Goal: Information Seeking & Learning: Learn about a topic

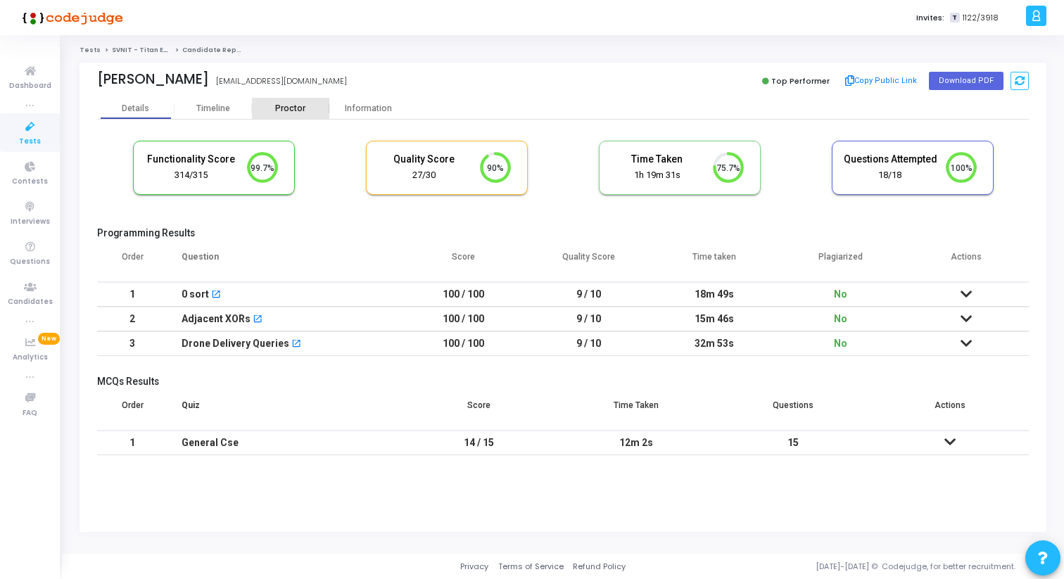
click at [281, 98] on div "Proctor" at bounding box center [290, 108] width 77 height 21
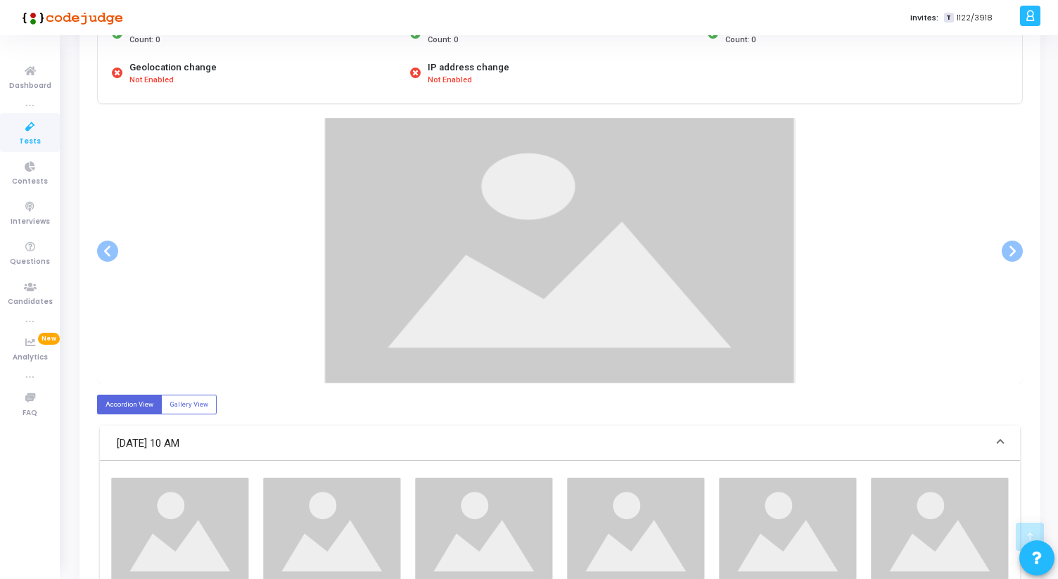
scroll to position [220, 0]
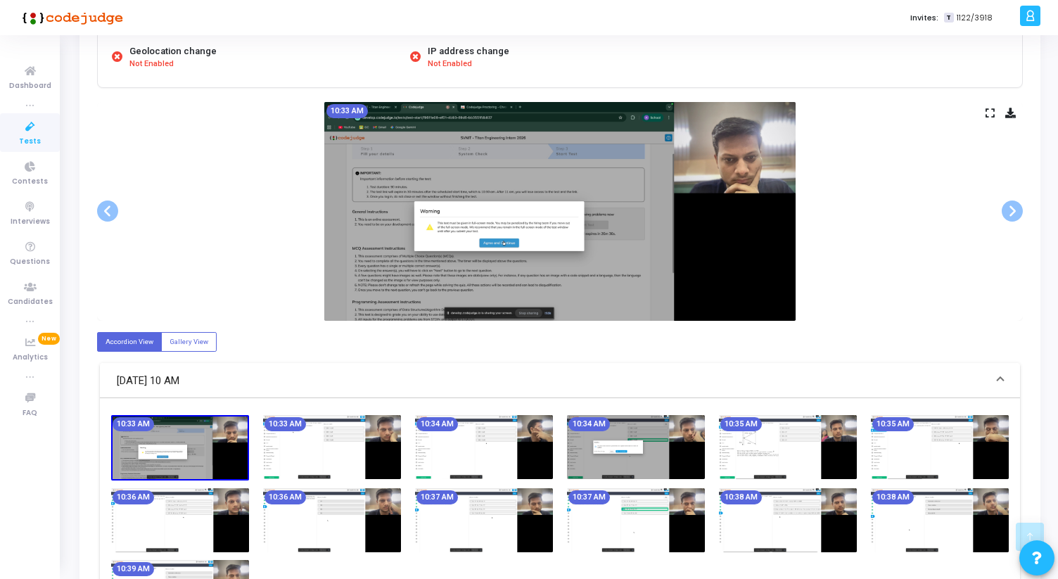
click at [989, 113] on icon at bounding box center [990, 113] width 9 height 8
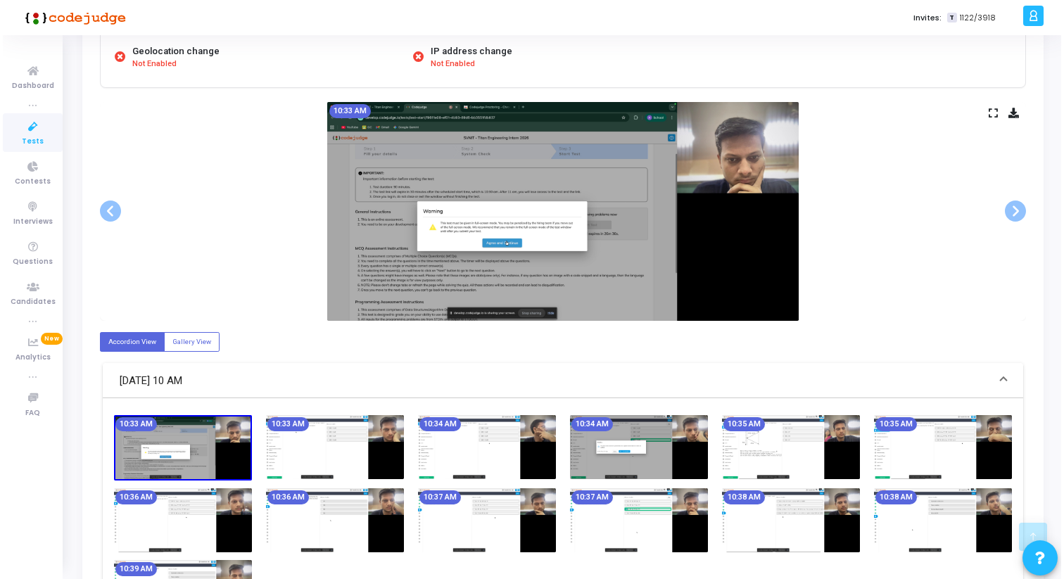
scroll to position [0, 0]
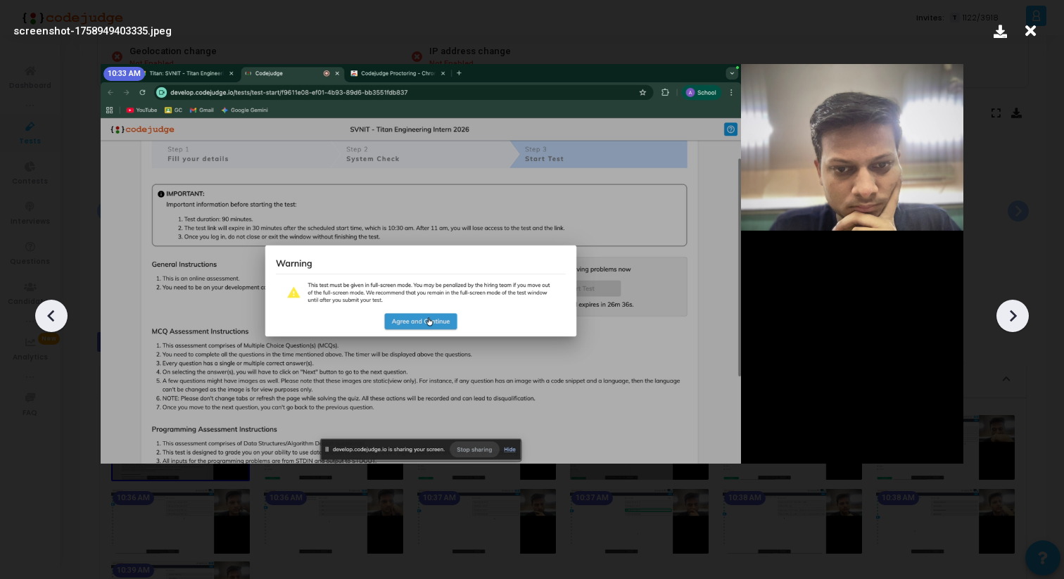
click at [1027, 319] on div at bounding box center [1012, 316] width 32 height 32
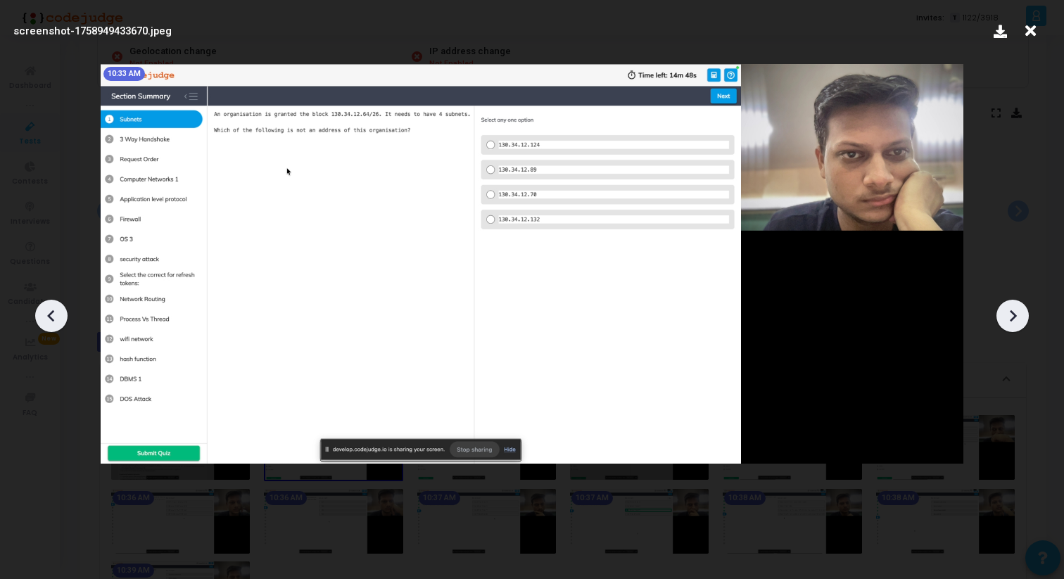
click at [1027, 319] on div at bounding box center [1012, 316] width 32 height 32
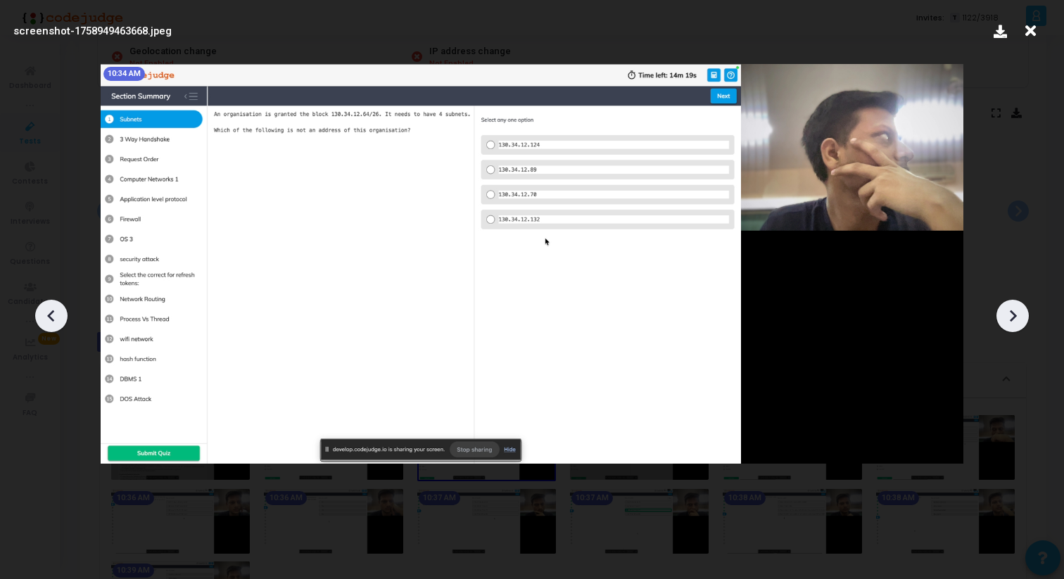
click at [1027, 319] on div at bounding box center [1012, 316] width 32 height 32
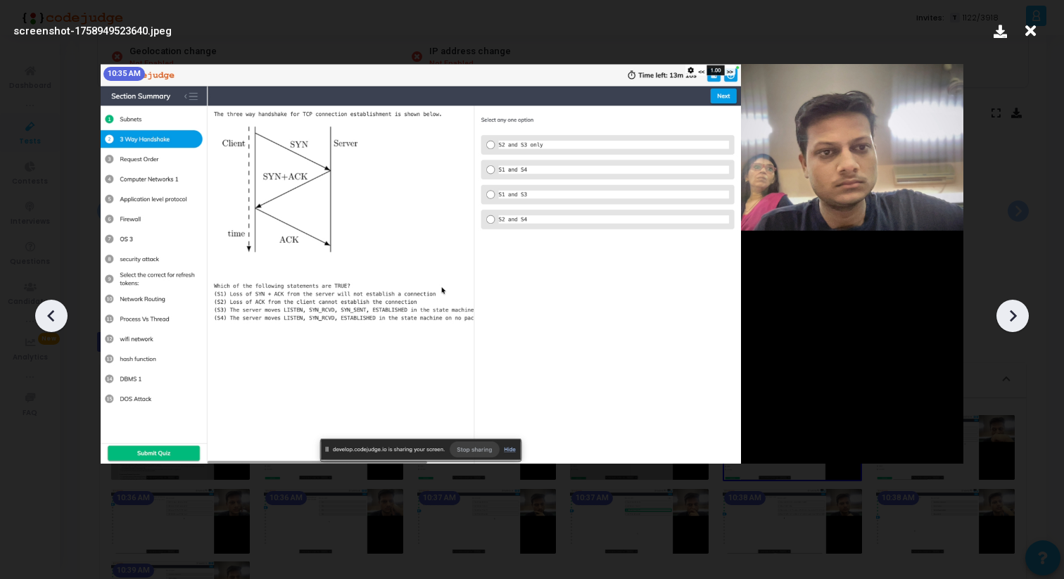
click at [1027, 319] on div at bounding box center [1012, 316] width 32 height 32
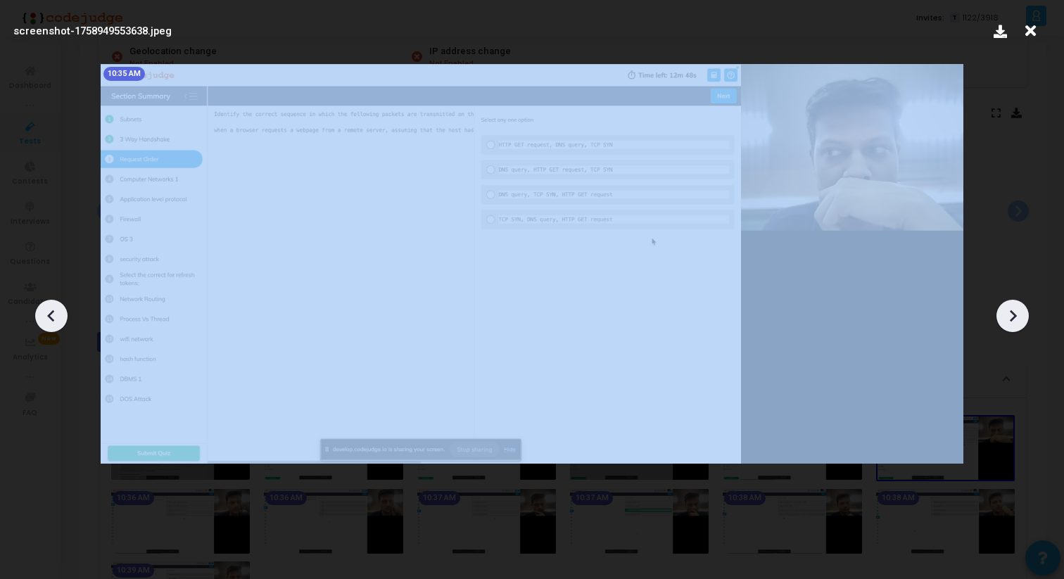
click at [1027, 319] on div at bounding box center [1012, 316] width 32 height 32
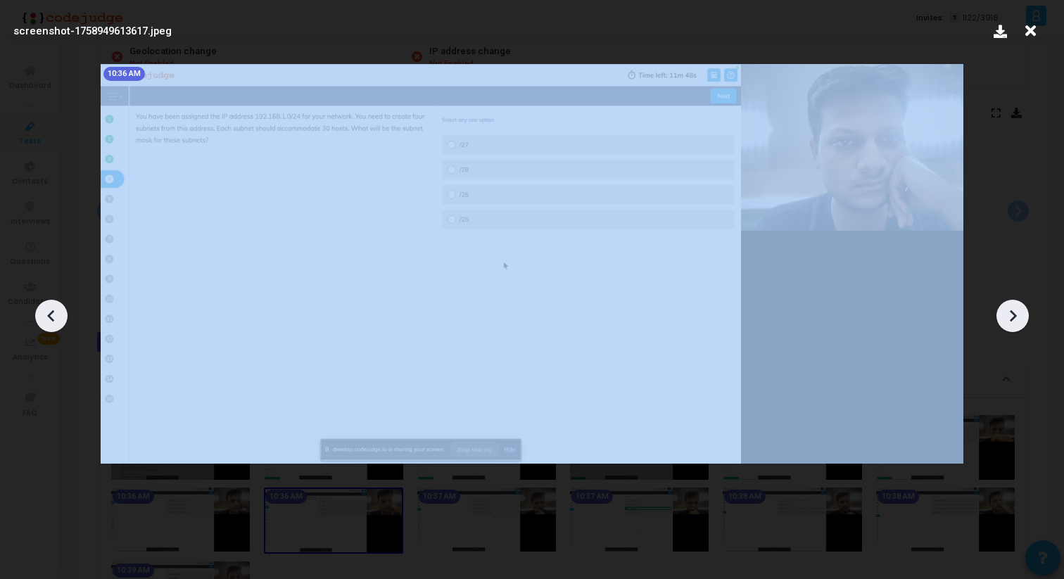
click at [1027, 319] on div at bounding box center [1012, 316] width 32 height 32
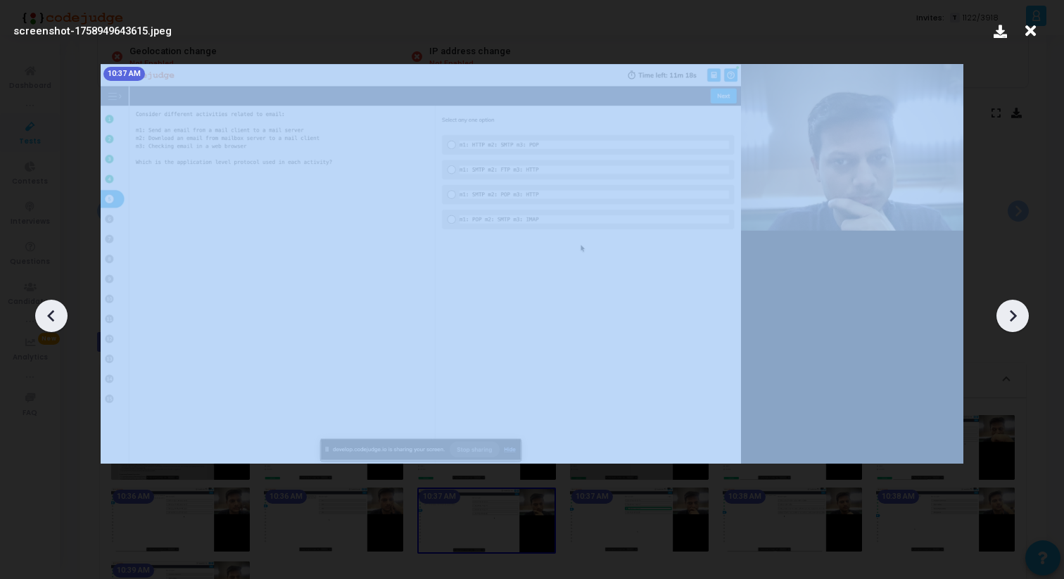
click at [1027, 319] on div at bounding box center [1012, 316] width 32 height 32
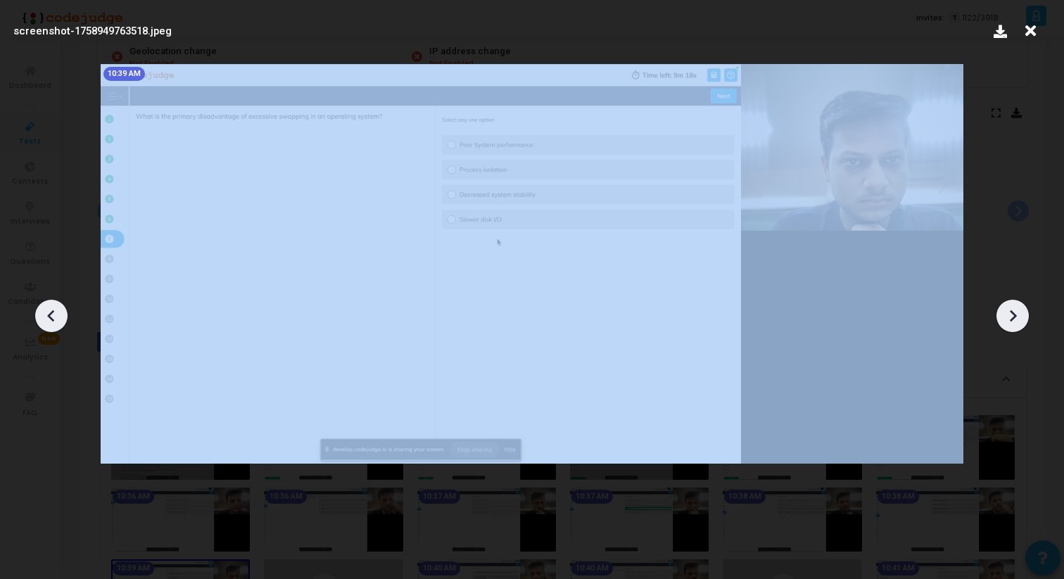
click at [1027, 319] on div at bounding box center [1012, 316] width 32 height 32
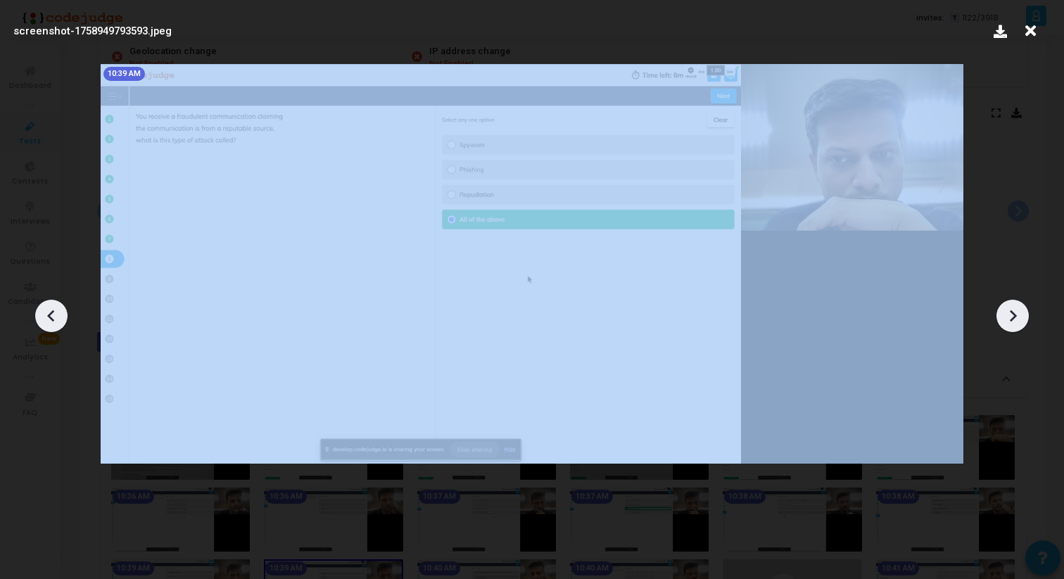
click at [1027, 319] on div at bounding box center [1012, 316] width 32 height 32
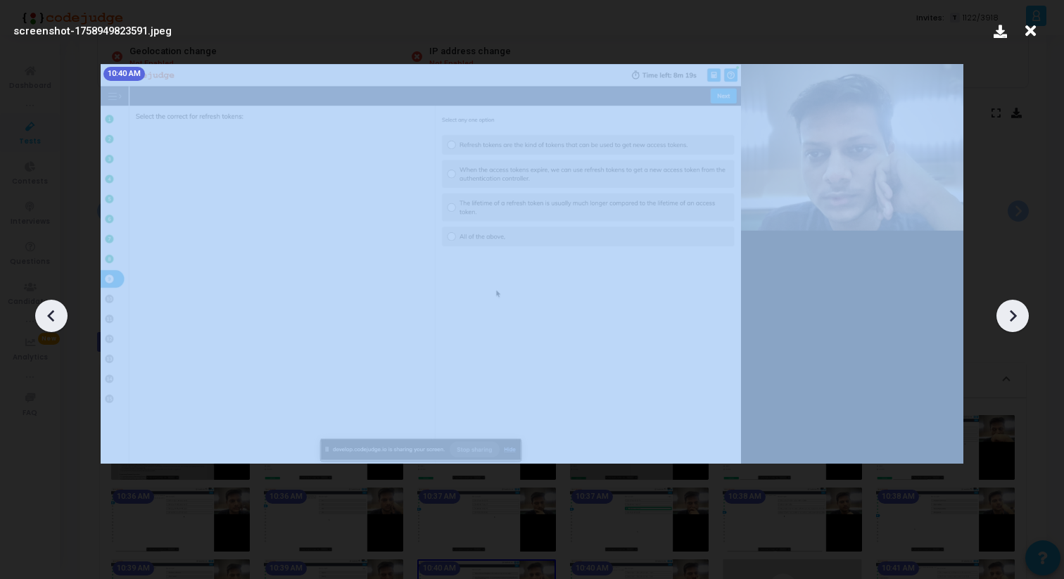
click at [1027, 319] on div at bounding box center [1012, 316] width 32 height 32
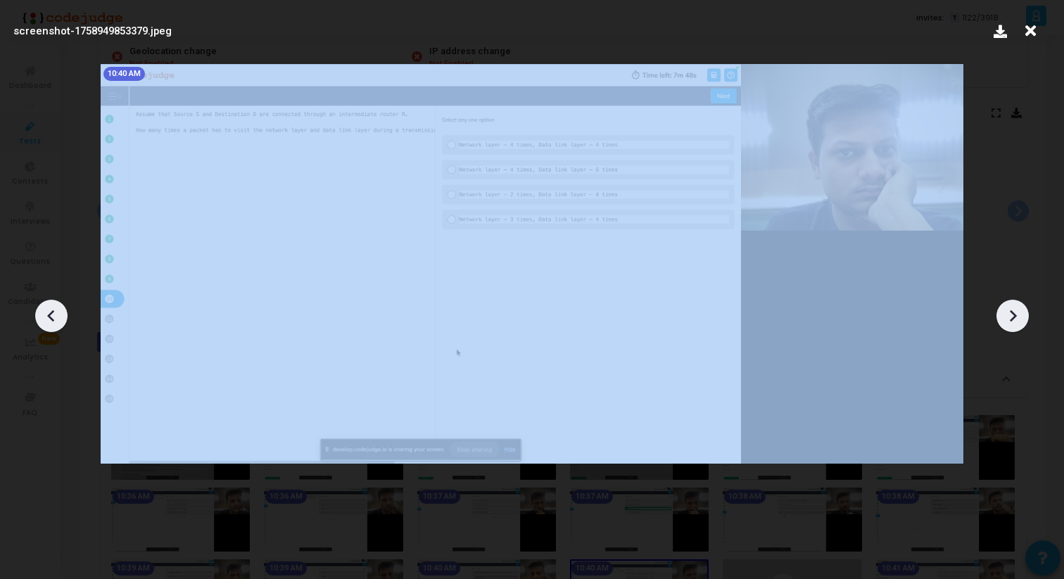
click at [1027, 319] on div at bounding box center [1012, 316] width 32 height 32
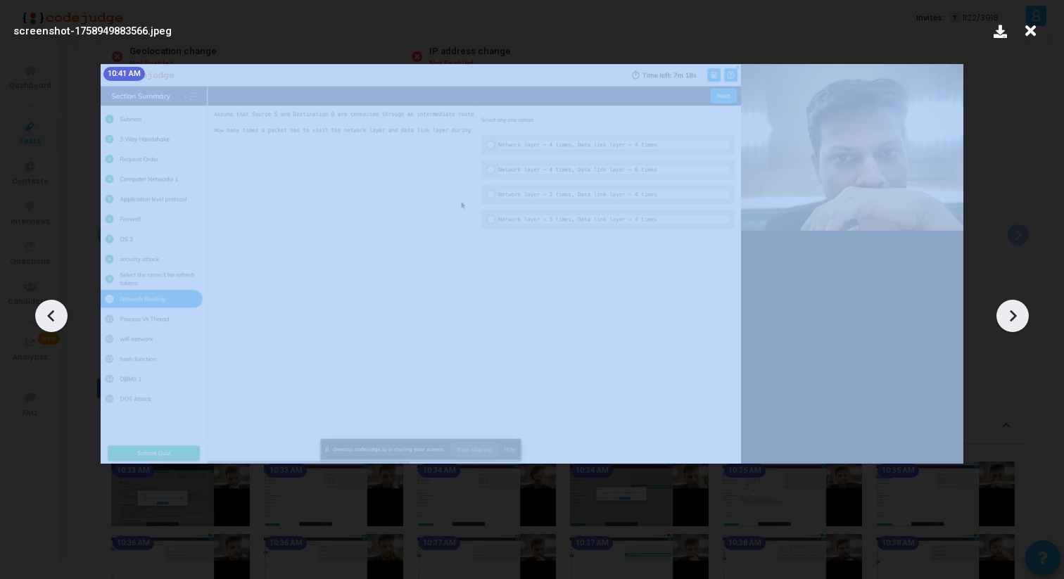
click at [1027, 319] on div at bounding box center [1012, 316] width 32 height 32
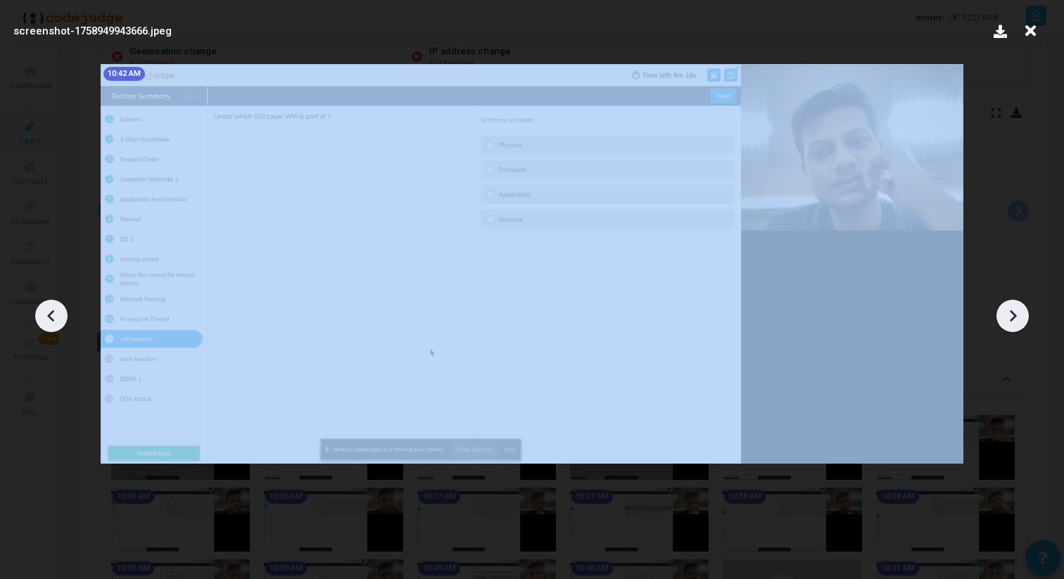
click at [1027, 319] on div at bounding box center [1012, 316] width 32 height 32
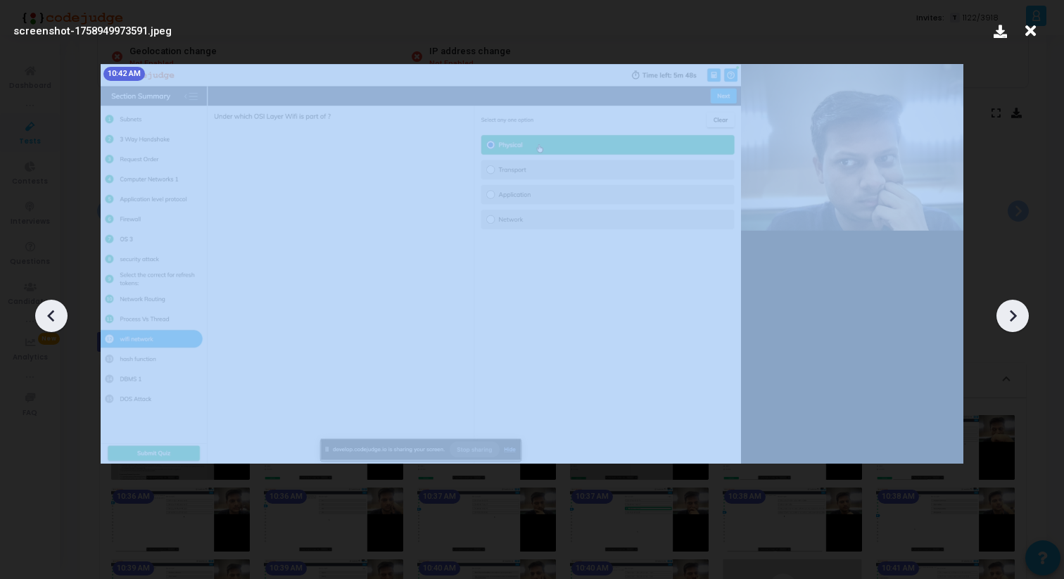
click at [1027, 319] on div at bounding box center [1012, 316] width 32 height 32
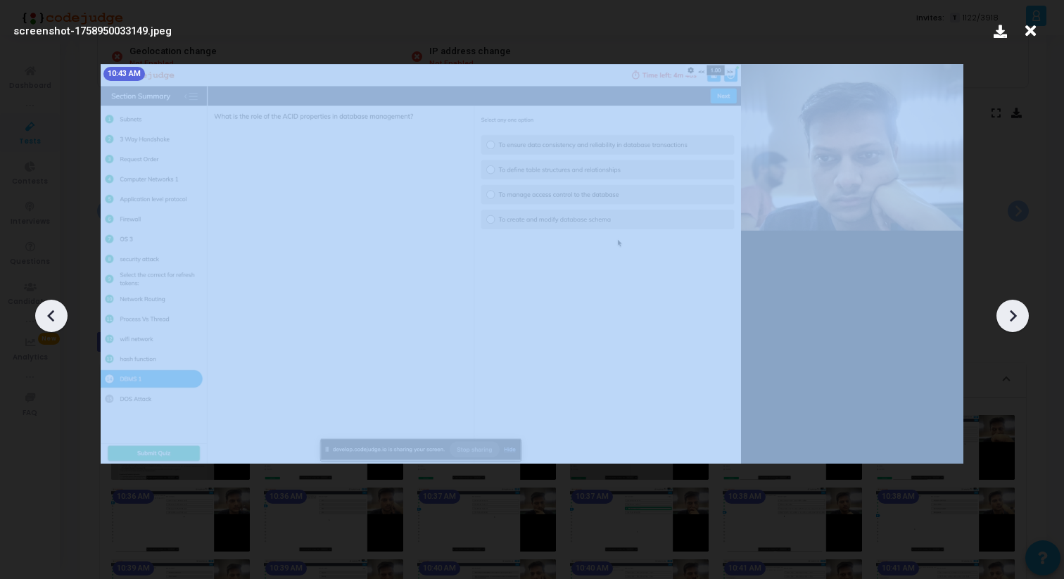
click at [1027, 319] on div at bounding box center [1012, 316] width 32 height 32
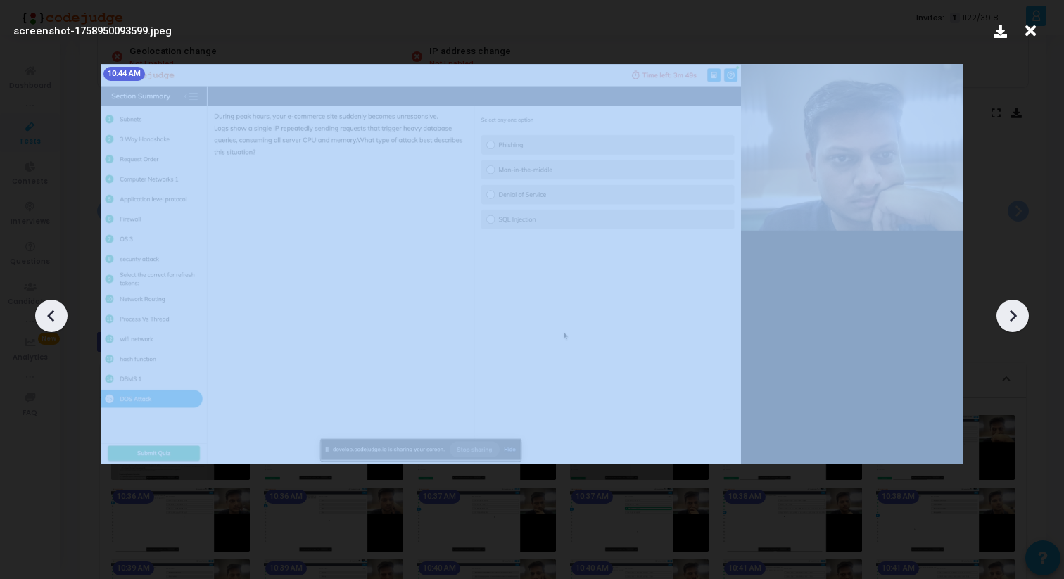
click at [1027, 319] on div at bounding box center [1012, 316] width 32 height 32
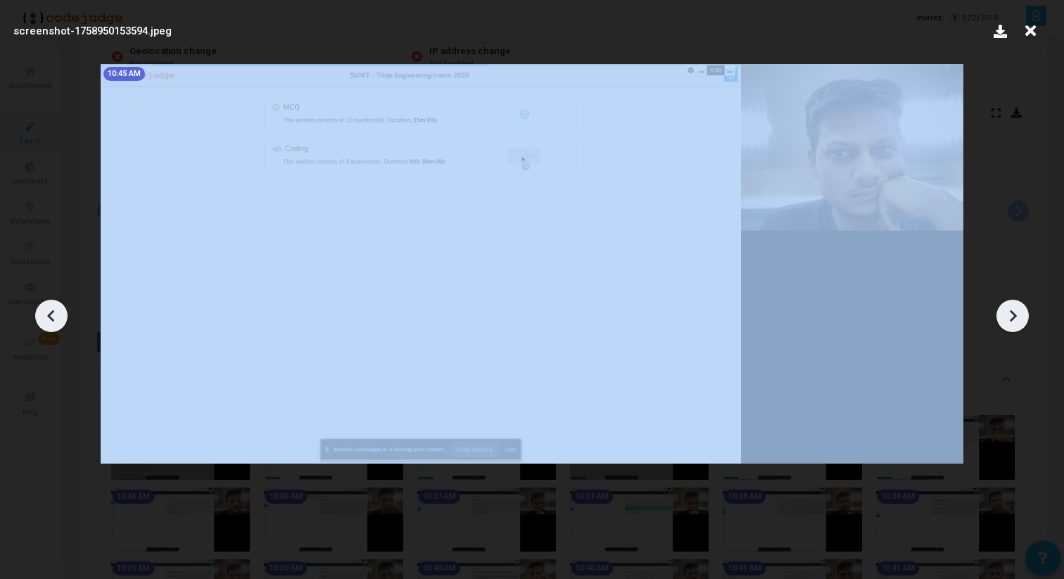
click at [1027, 319] on div at bounding box center [1012, 316] width 32 height 32
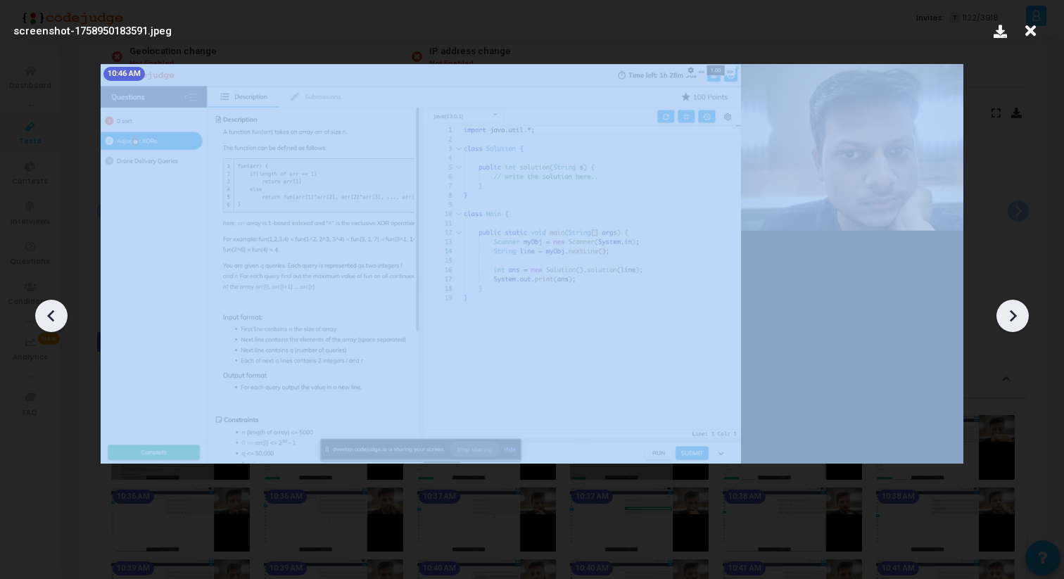
click at [1027, 319] on div at bounding box center [1012, 316] width 32 height 32
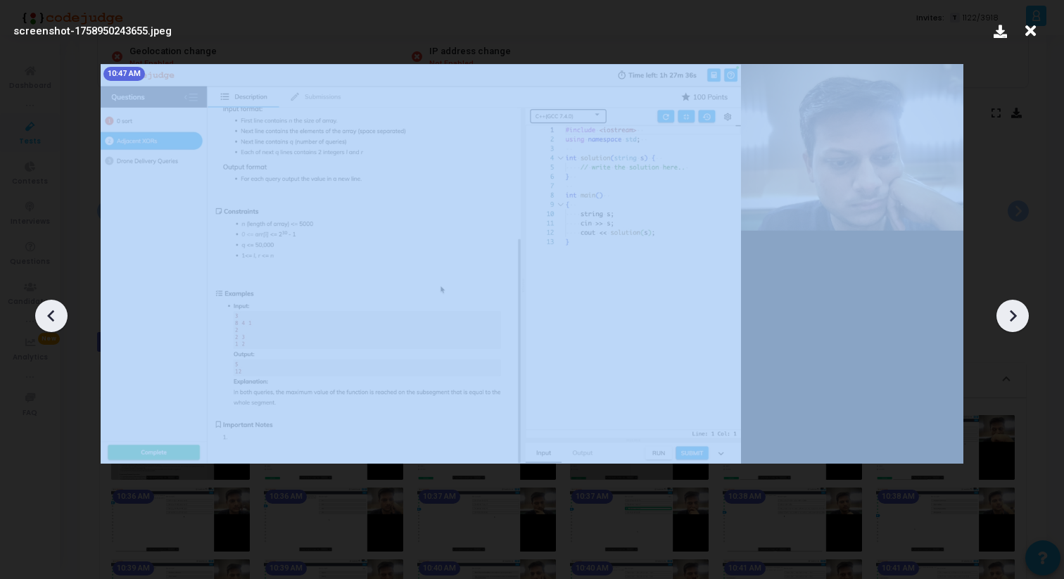
click at [1027, 319] on div at bounding box center [1012, 316] width 32 height 32
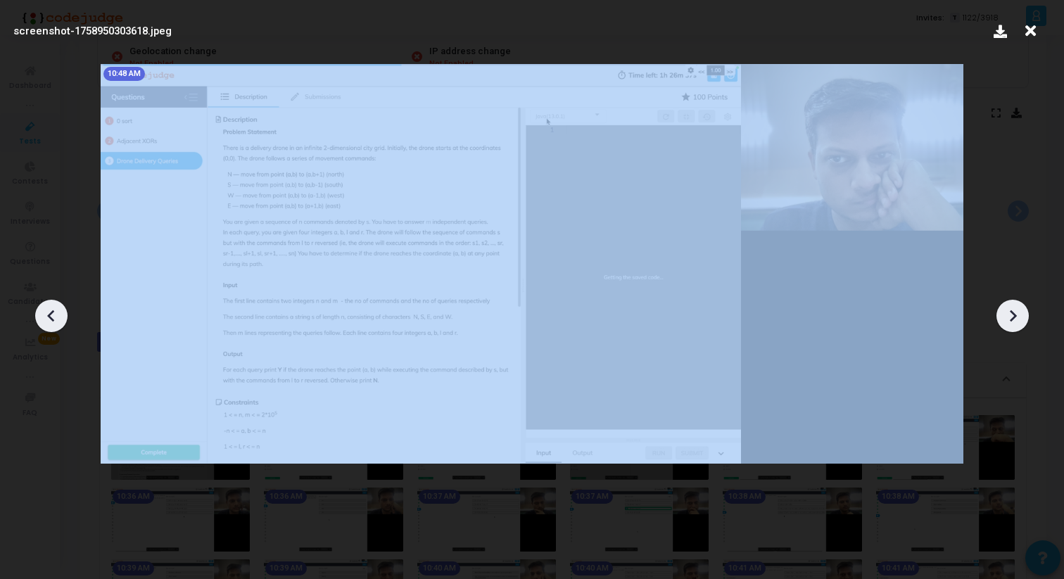
click at [1027, 319] on div at bounding box center [1012, 316] width 32 height 32
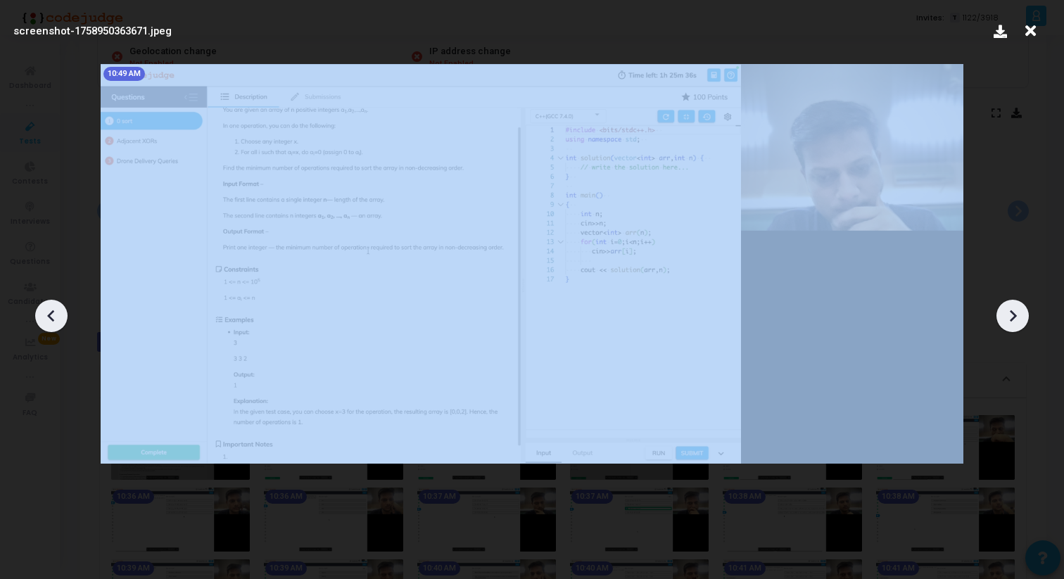
click at [1027, 319] on div at bounding box center [1012, 316] width 32 height 32
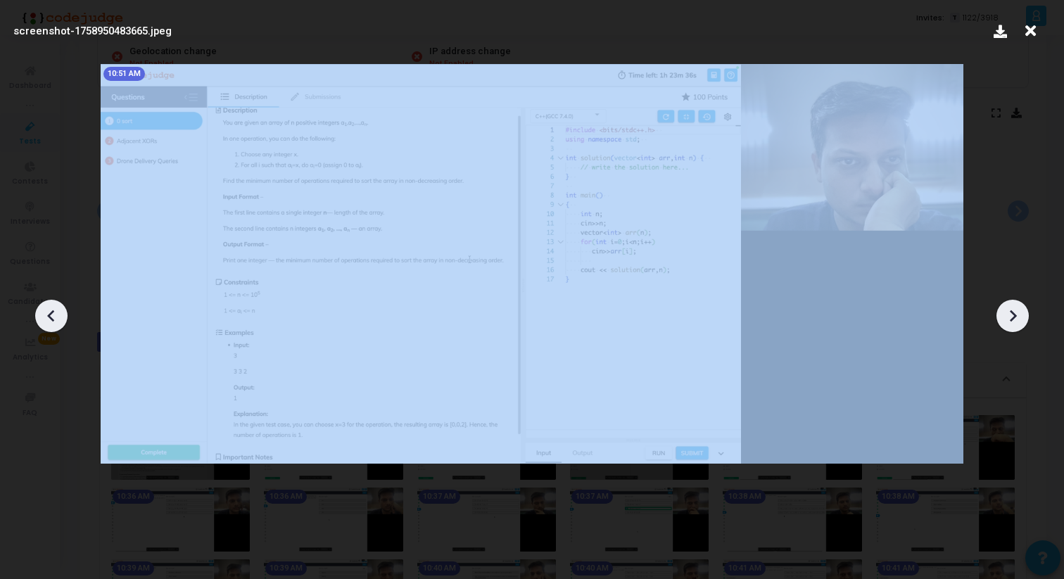
click at [1027, 319] on div at bounding box center [1012, 316] width 32 height 32
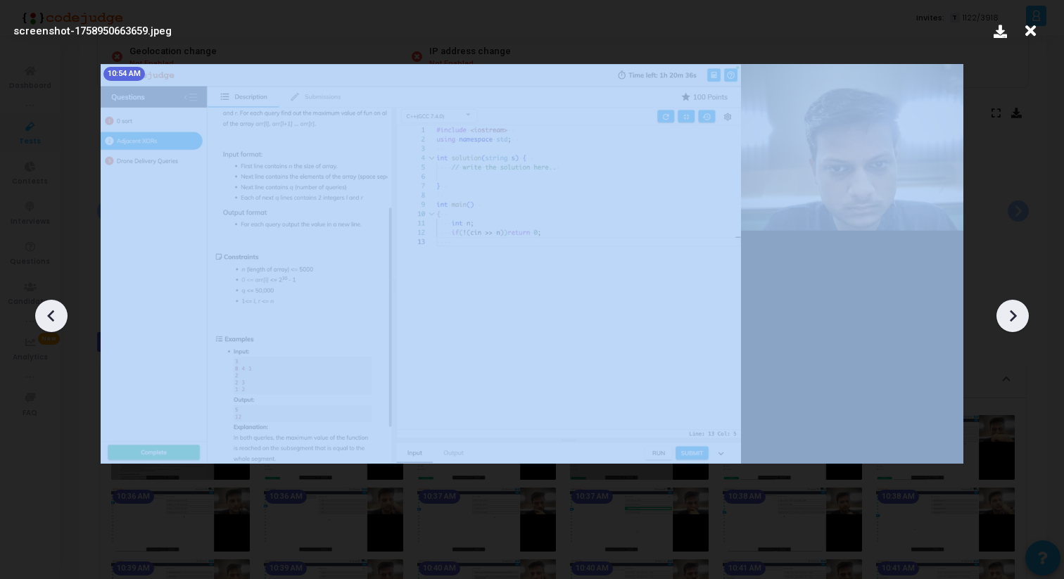
click at [1027, 319] on div at bounding box center [1012, 316] width 32 height 32
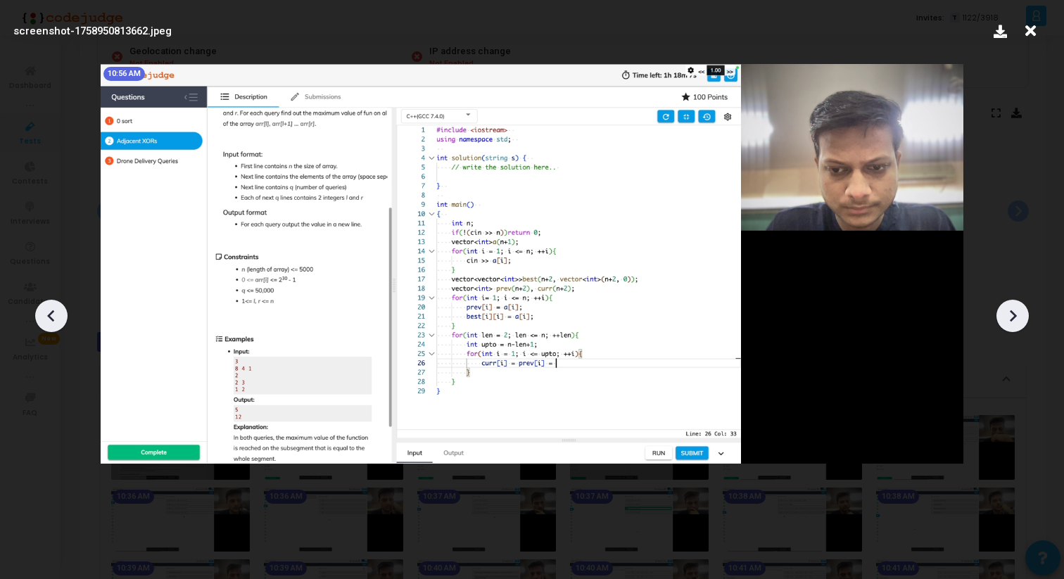
click at [1027, 319] on div at bounding box center [1012, 316] width 32 height 32
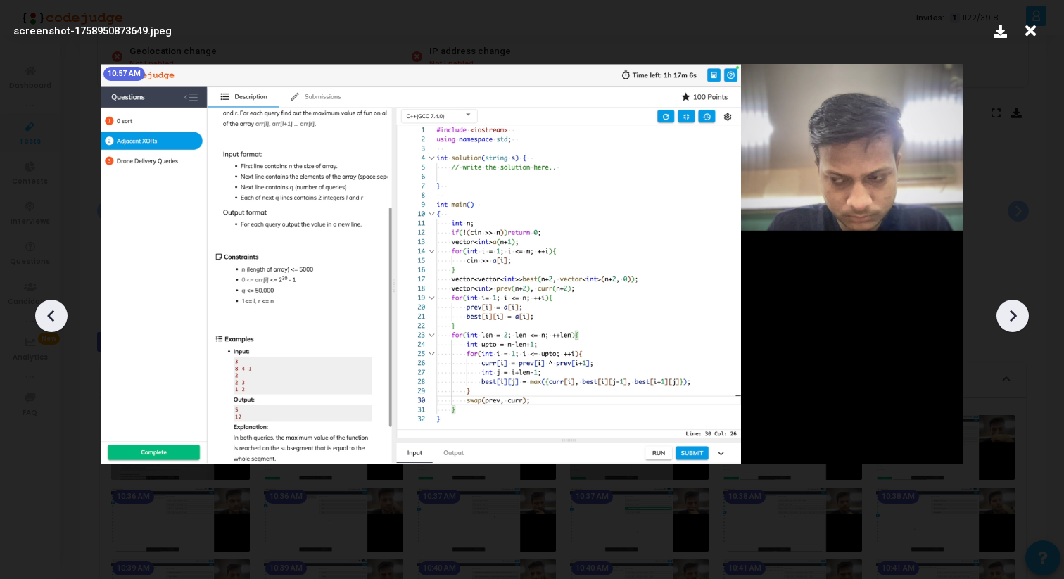
click at [1027, 319] on div at bounding box center [1012, 316] width 32 height 32
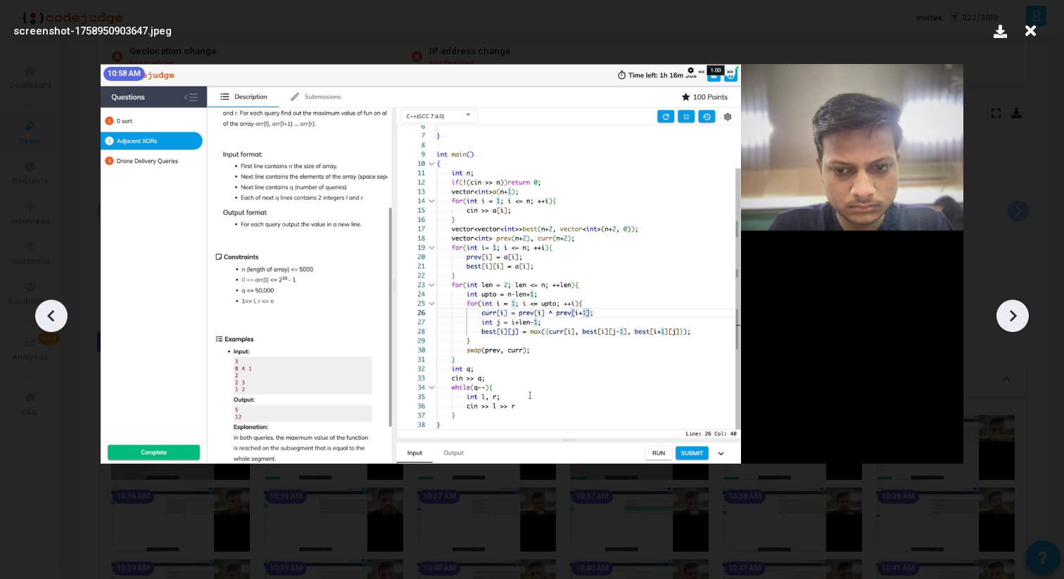
click at [1027, 319] on div at bounding box center [1012, 316] width 32 height 32
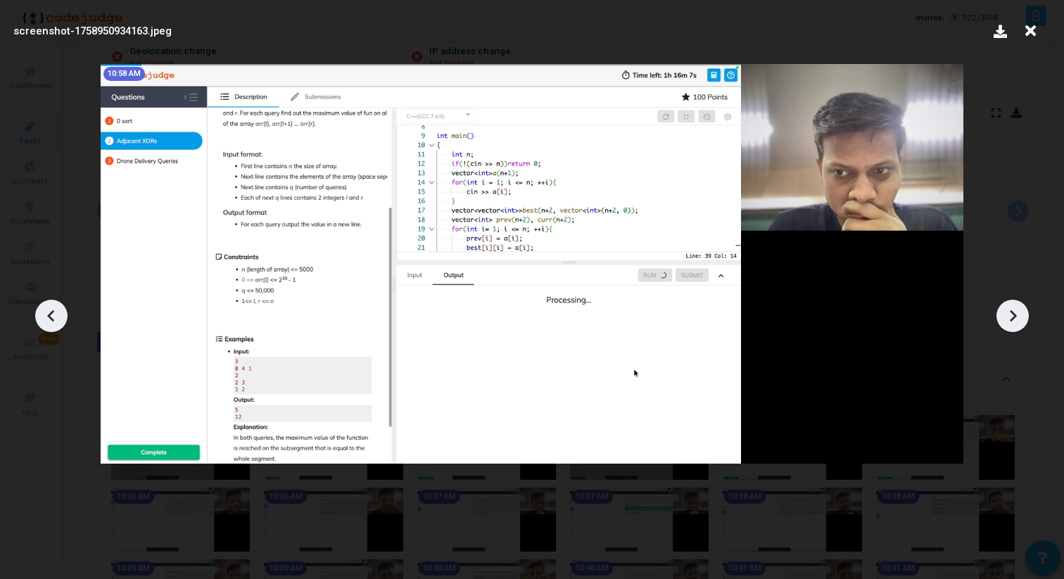
click at [1027, 319] on div at bounding box center [1012, 316] width 32 height 32
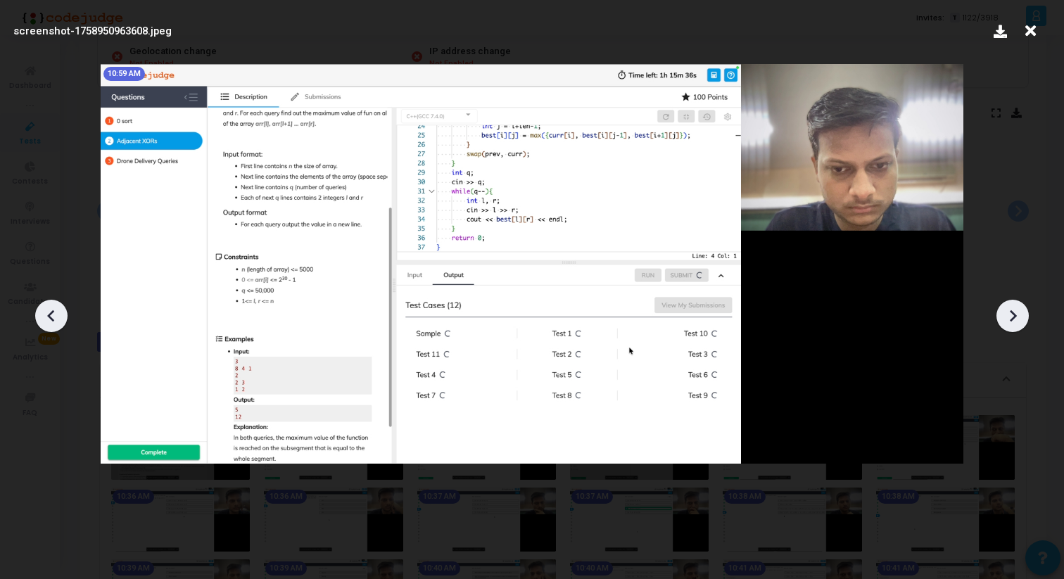
click at [1027, 319] on div at bounding box center [1012, 316] width 32 height 32
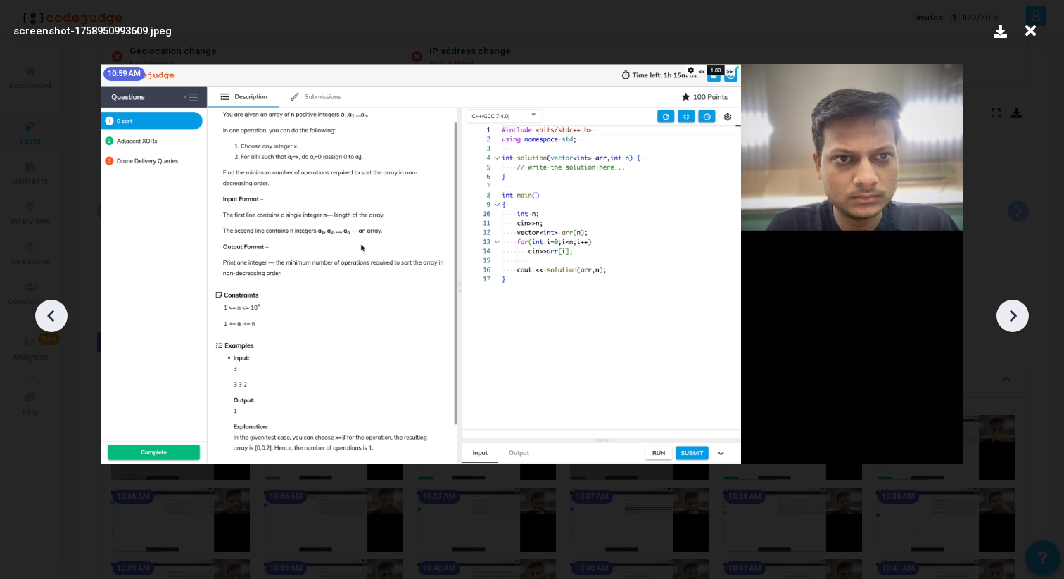
click at [1027, 319] on div at bounding box center [1012, 316] width 32 height 32
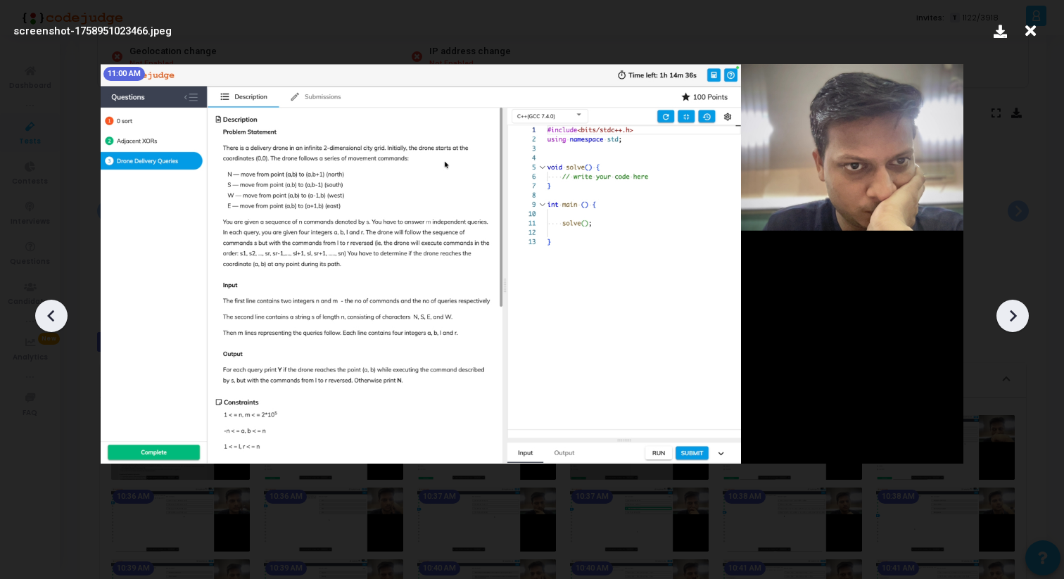
click at [1027, 319] on div at bounding box center [1012, 316] width 32 height 32
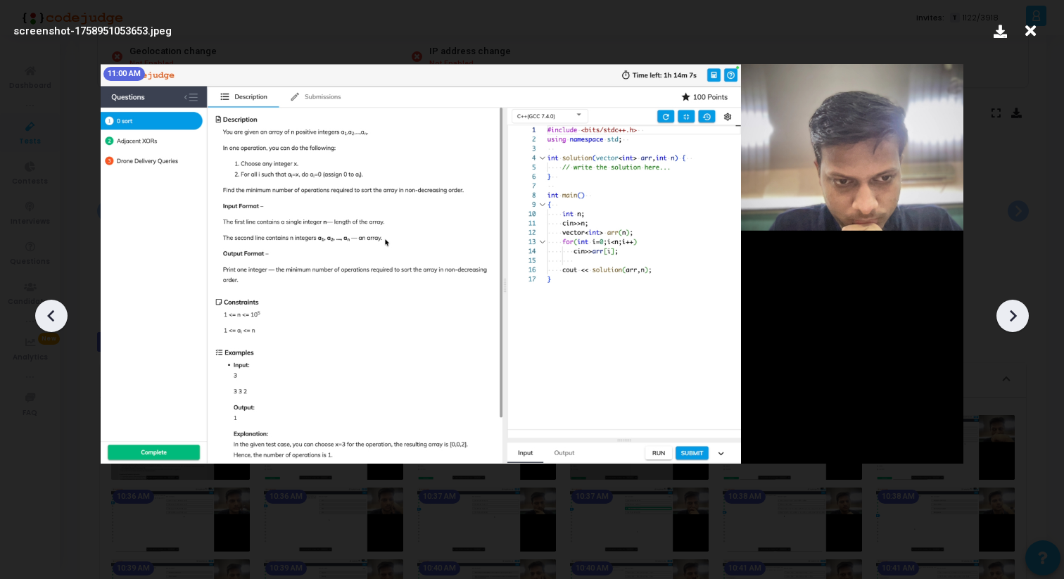
click at [1027, 319] on div at bounding box center [1012, 316] width 32 height 32
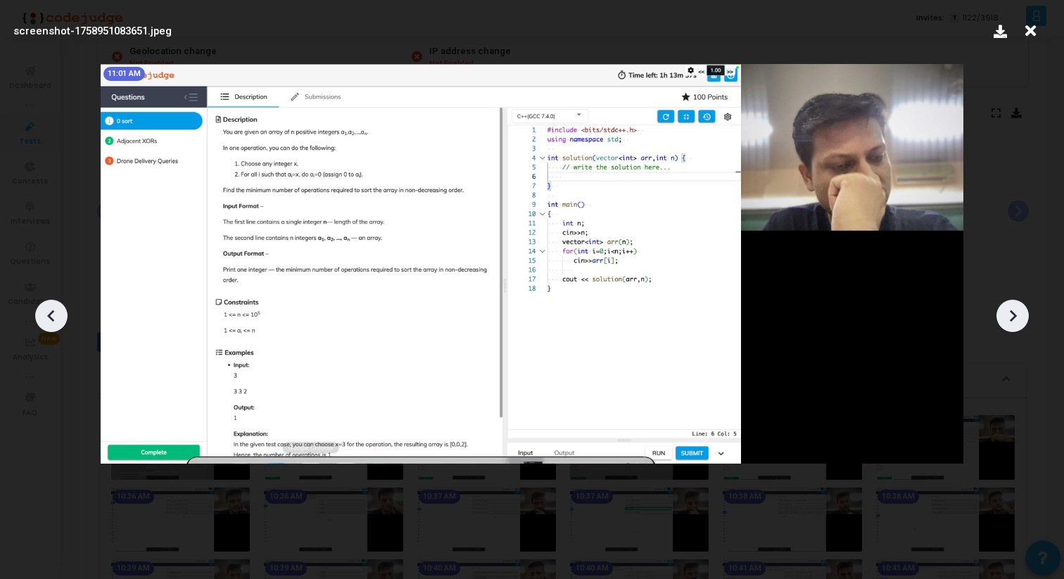
click at [1027, 319] on div at bounding box center [1012, 316] width 32 height 32
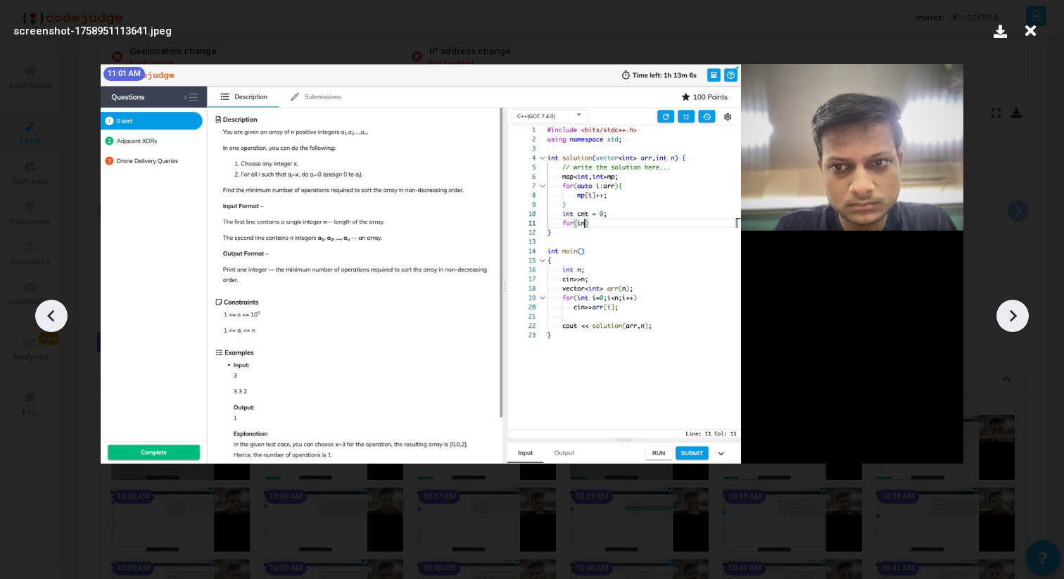
click at [1027, 319] on div at bounding box center [1012, 316] width 32 height 32
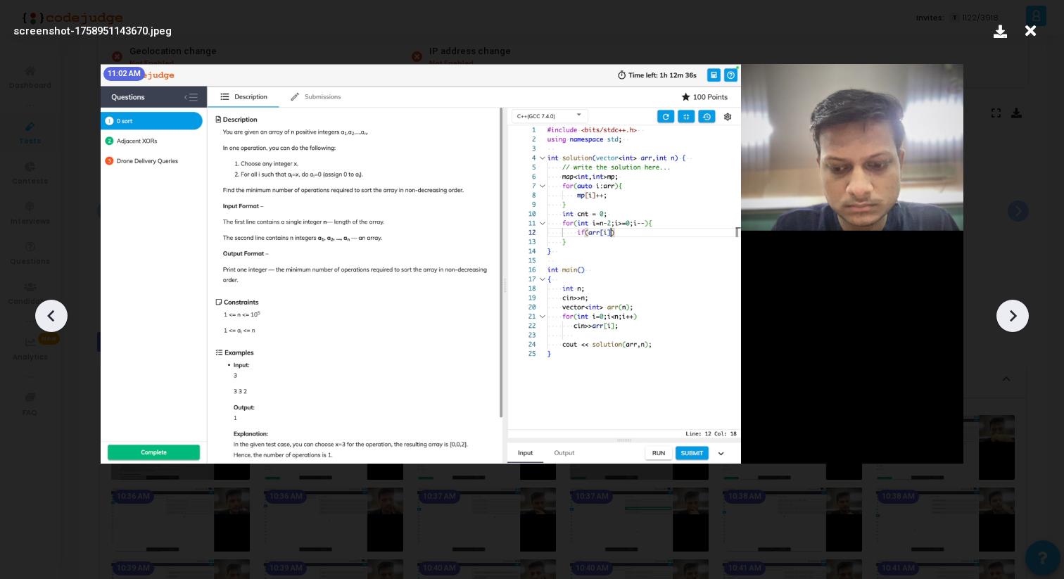
click at [1027, 319] on div at bounding box center [1012, 316] width 32 height 32
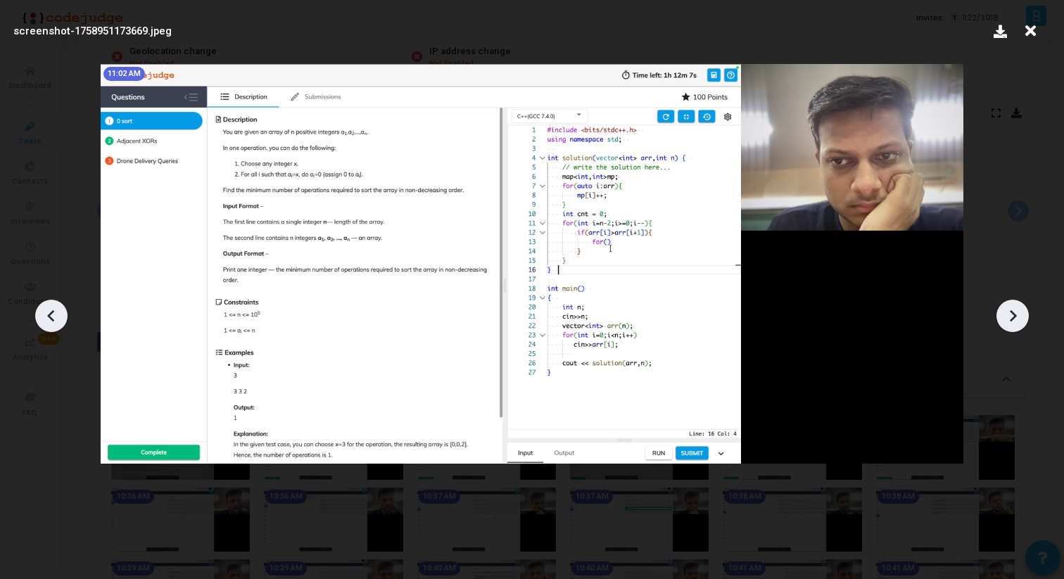
click at [1027, 319] on div at bounding box center [1012, 316] width 32 height 32
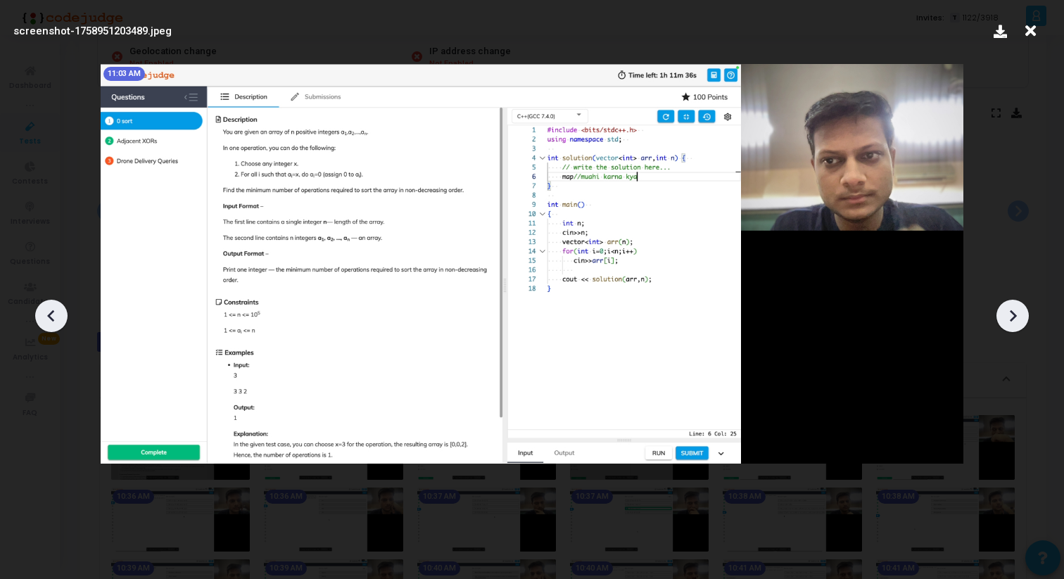
click at [1027, 319] on div at bounding box center [1012, 316] width 32 height 32
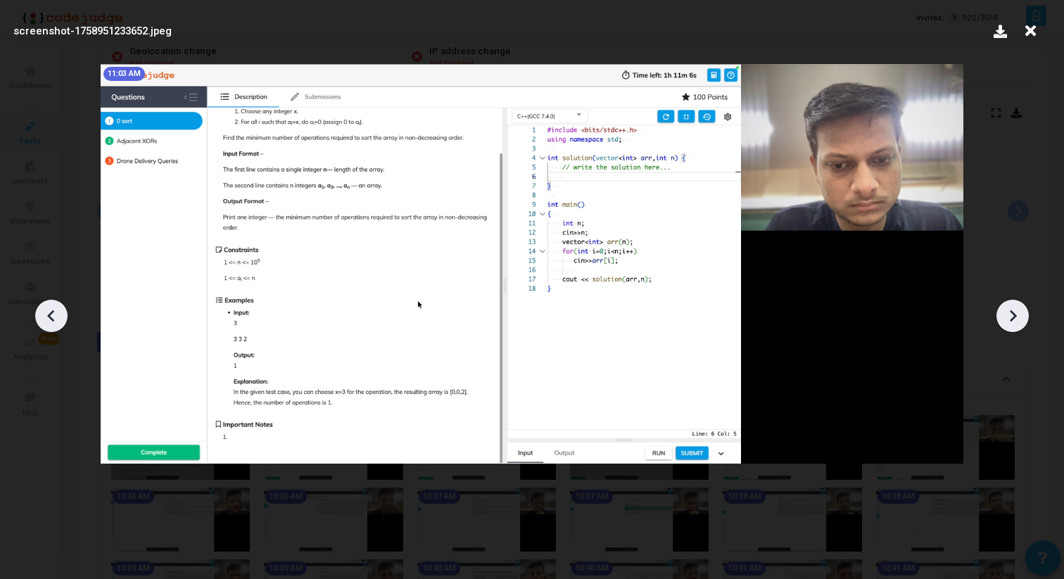
click at [49, 314] on icon at bounding box center [50, 316] width 7 height 12
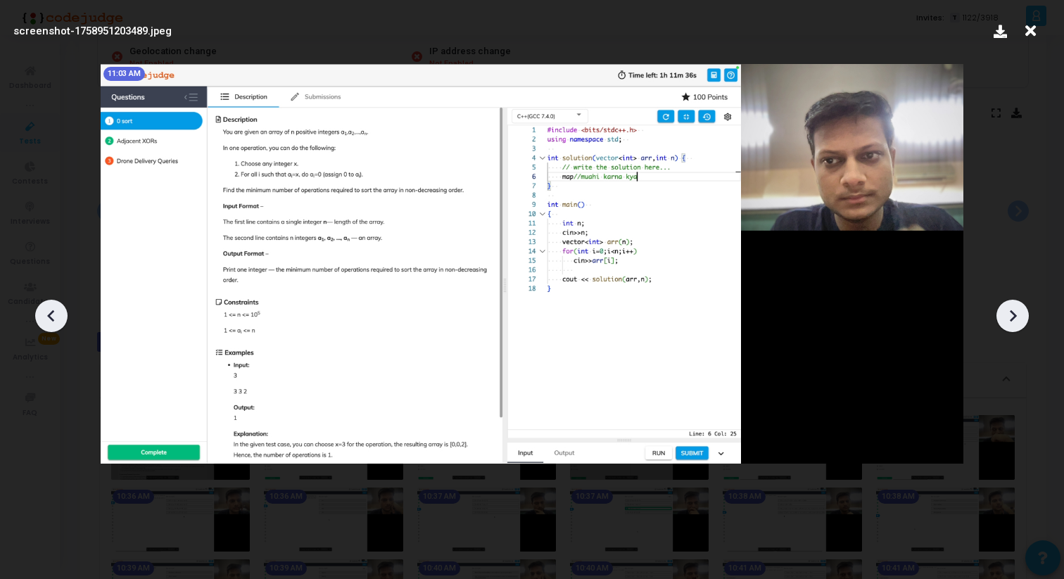
click at [1020, 321] on icon at bounding box center [1012, 315] width 21 height 21
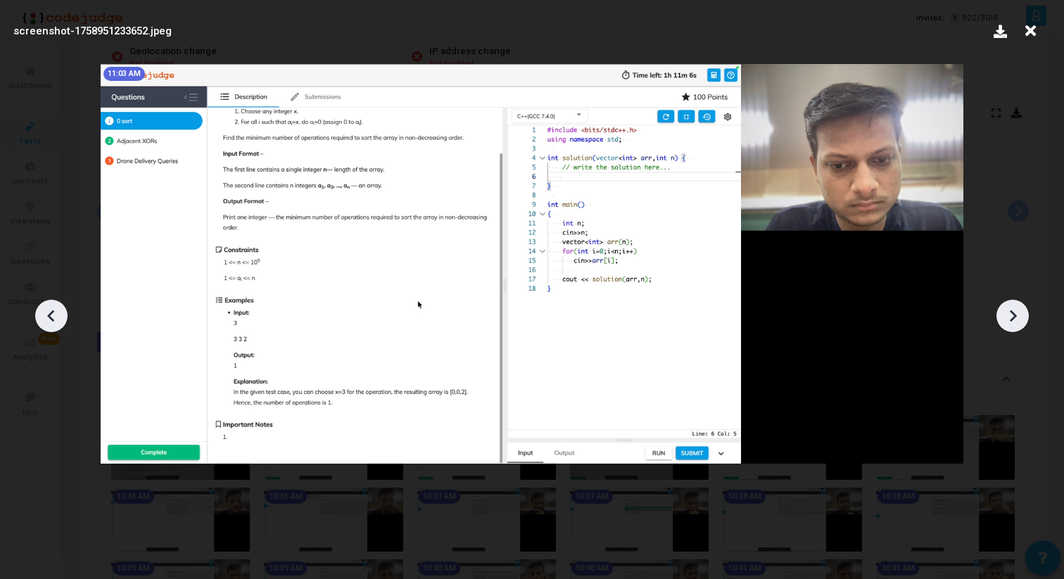
click at [1020, 321] on icon at bounding box center [1012, 315] width 21 height 21
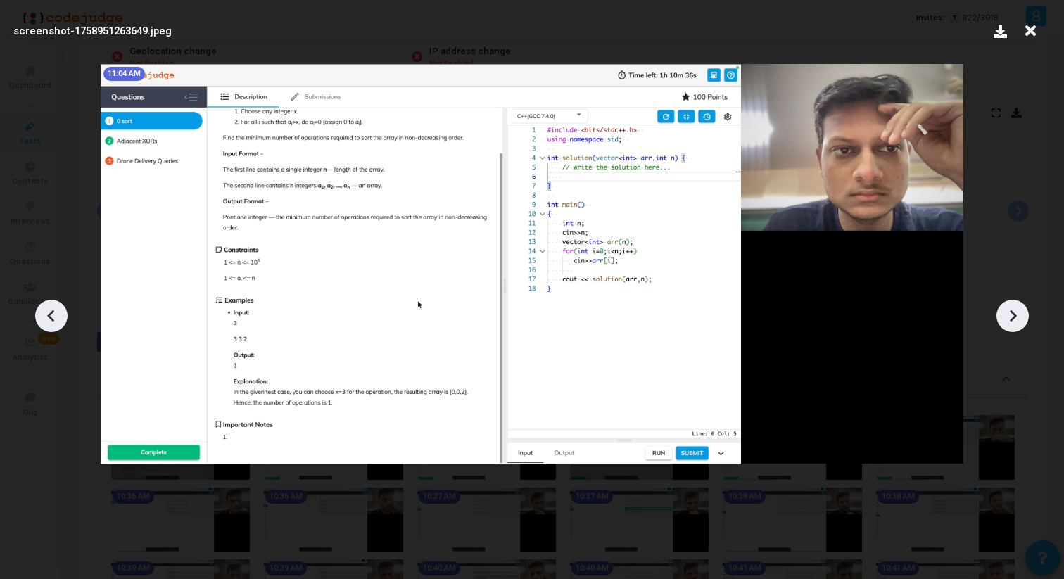
click at [1020, 321] on icon at bounding box center [1012, 315] width 21 height 21
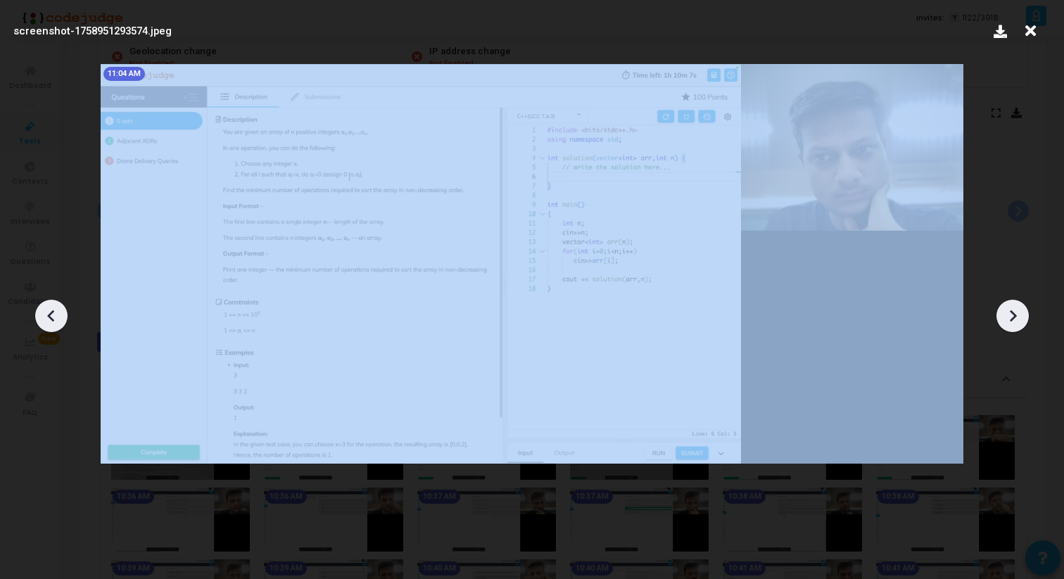
click at [1020, 321] on icon at bounding box center [1012, 315] width 21 height 21
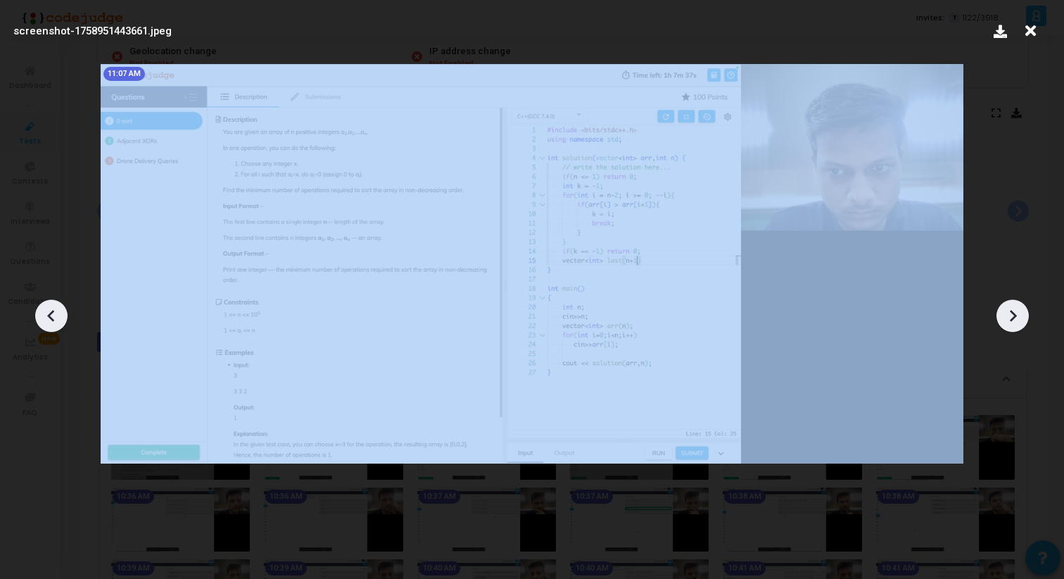
click at [1020, 321] on icon at bounding box center [1012, 315] width 21 height 21
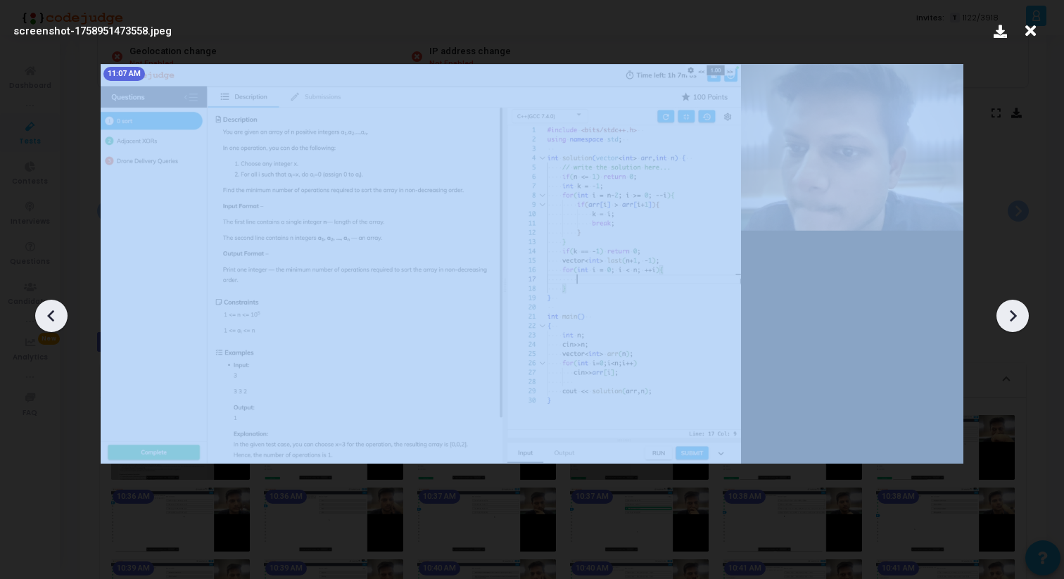
click at [1020, 321] on icon at bounding box center [1012, 315] width 21 height 21
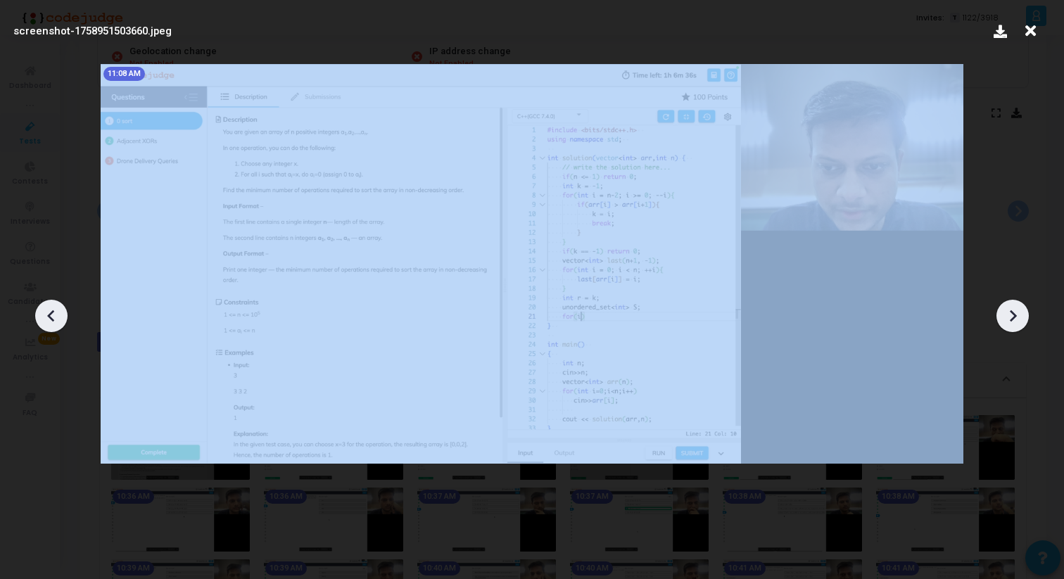
click at [1020, 321] on icon at bounding box center [1012, 315] width 21 height 21
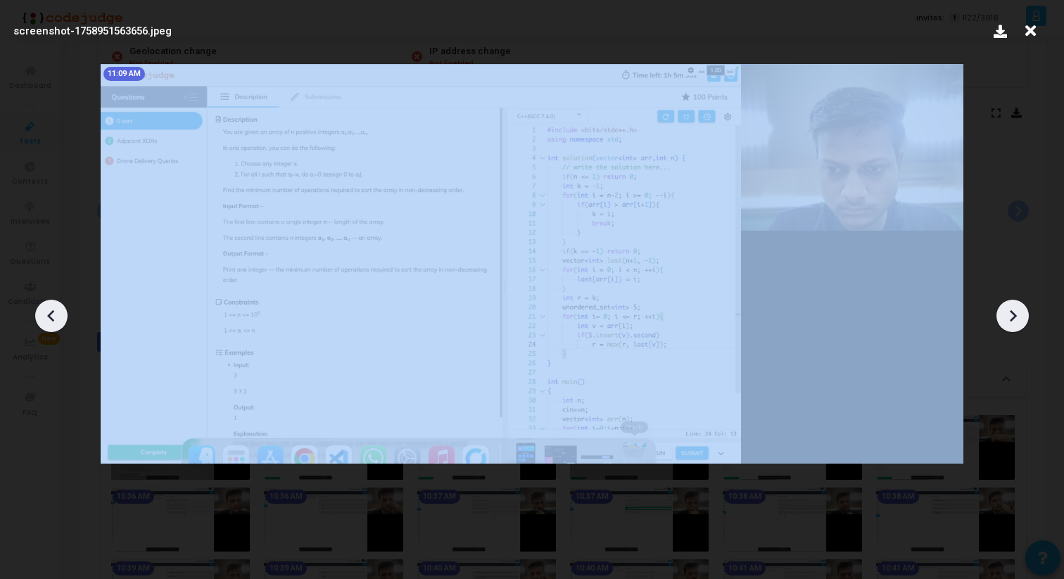
click at [1020, 321] on icon at bounding box center [1012, 315] width 21 height 21
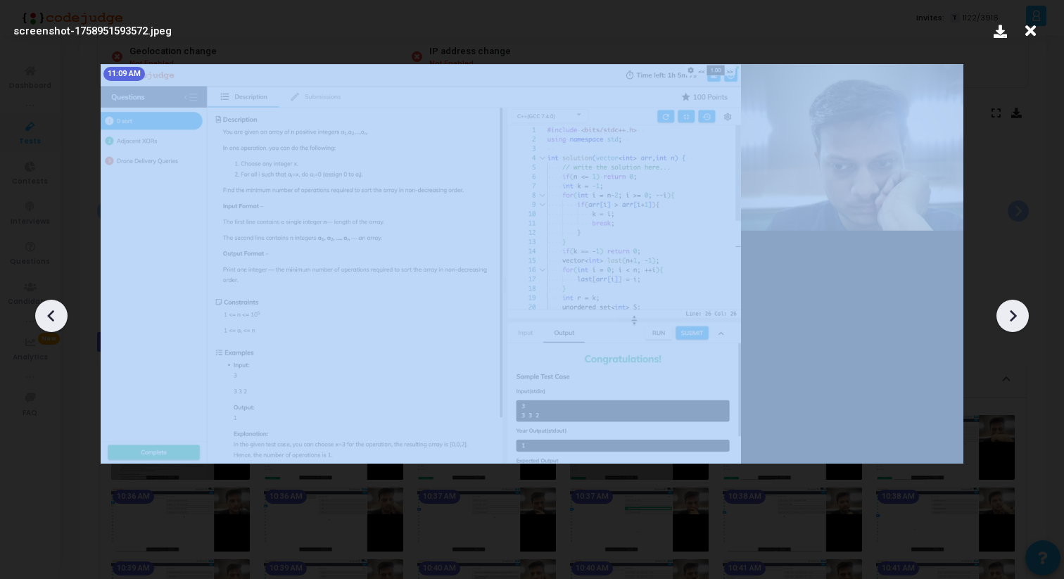
click at [1020, 321] on icon at bounding box center [1012, 315] width 21 height 21
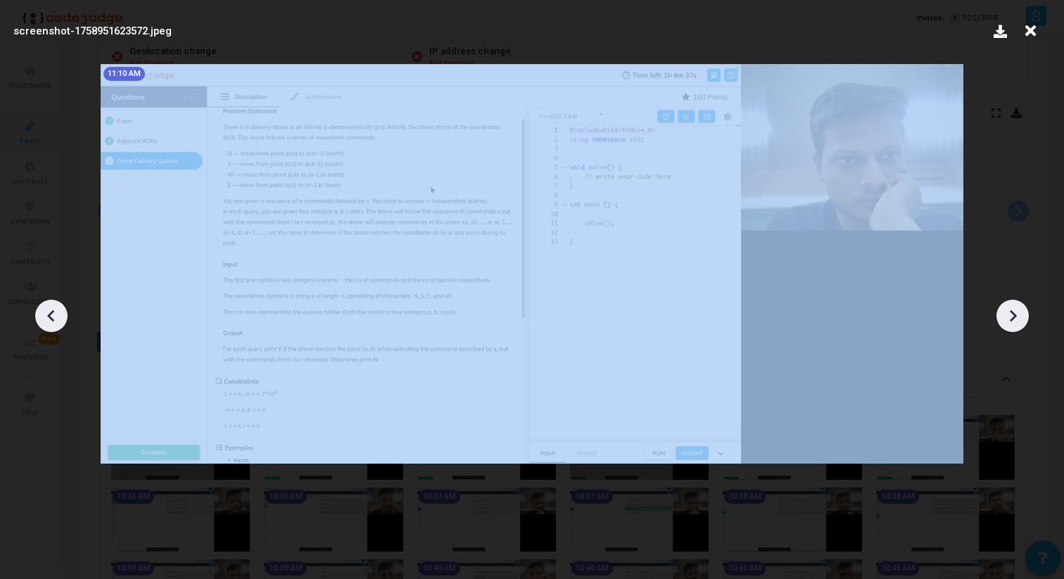
click at [1020, 321] on icon at bounding box center [1012, 315] width 21 height 21
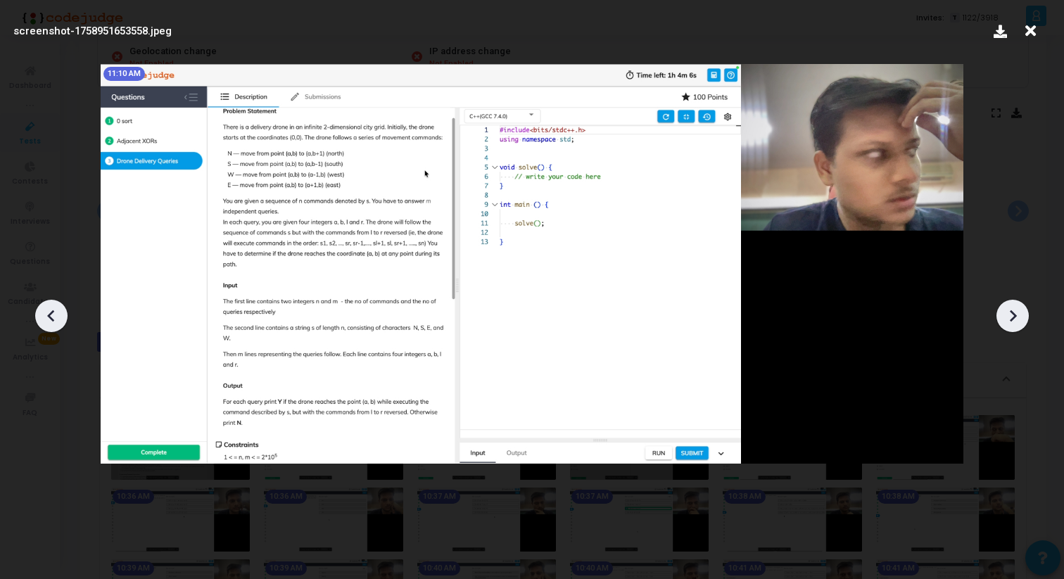
click at [1020, 321] on icon at bounding box center [1012, 315] width 21 height 21
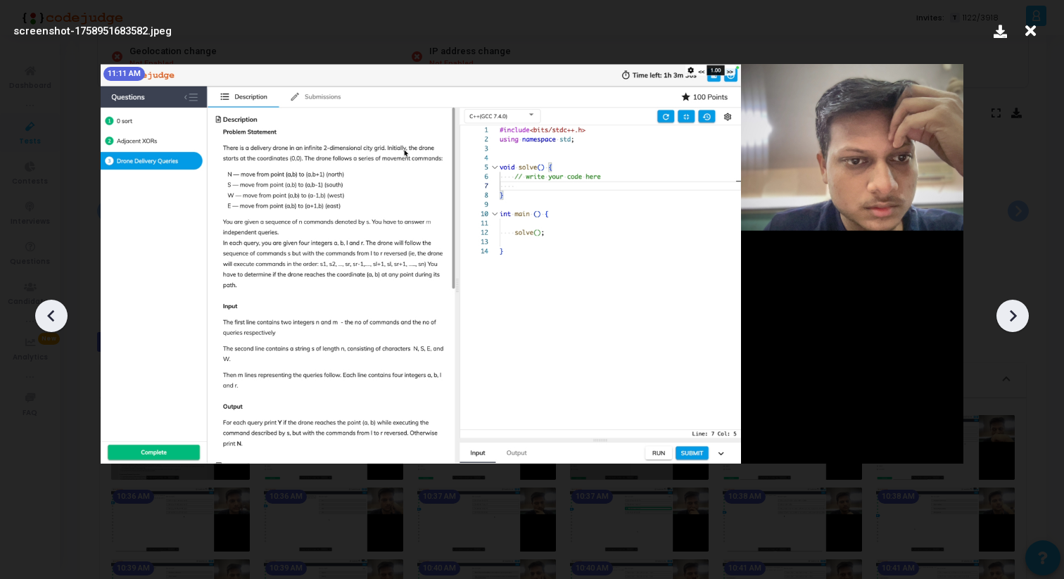
click at [1020, 321] on icon at bounding box center [1012, 315] width 21 height 21
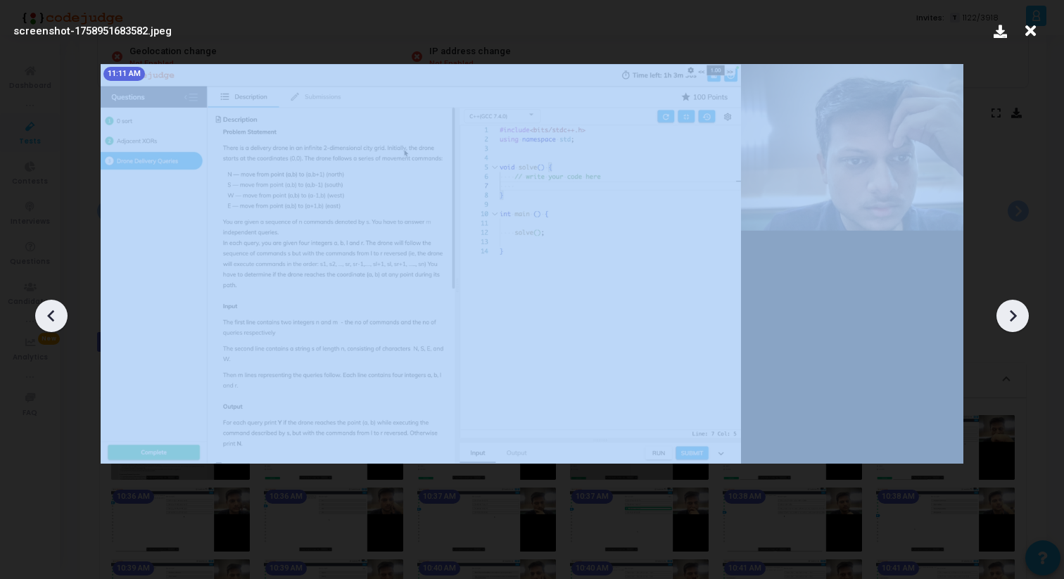
click at [1020, 321] on icon at bounding box center [1012, 315] width 21 height 21
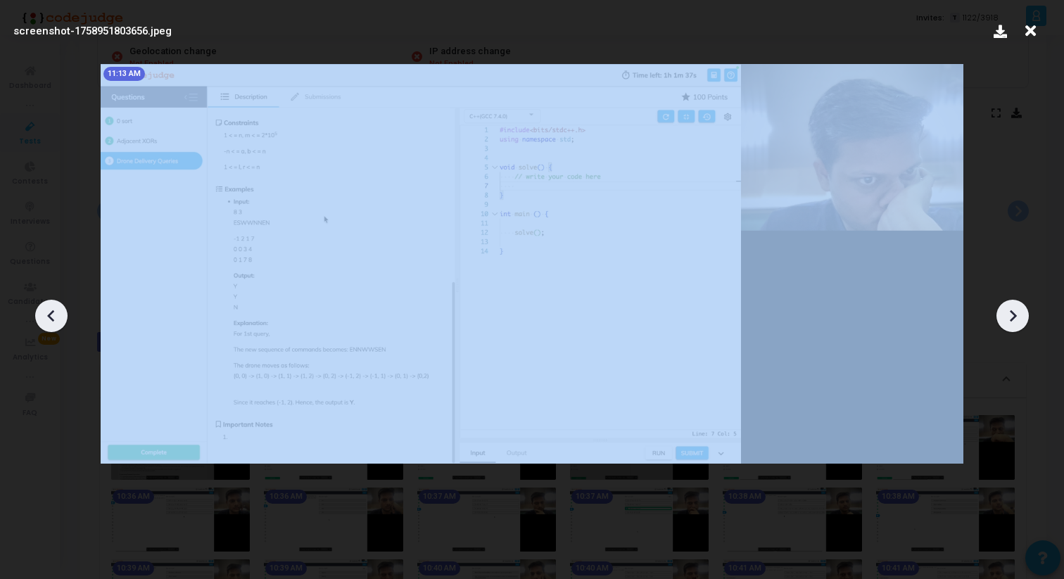
click at [1020, 321] on icon at bounding box center [1012, 315] width 21 height 21
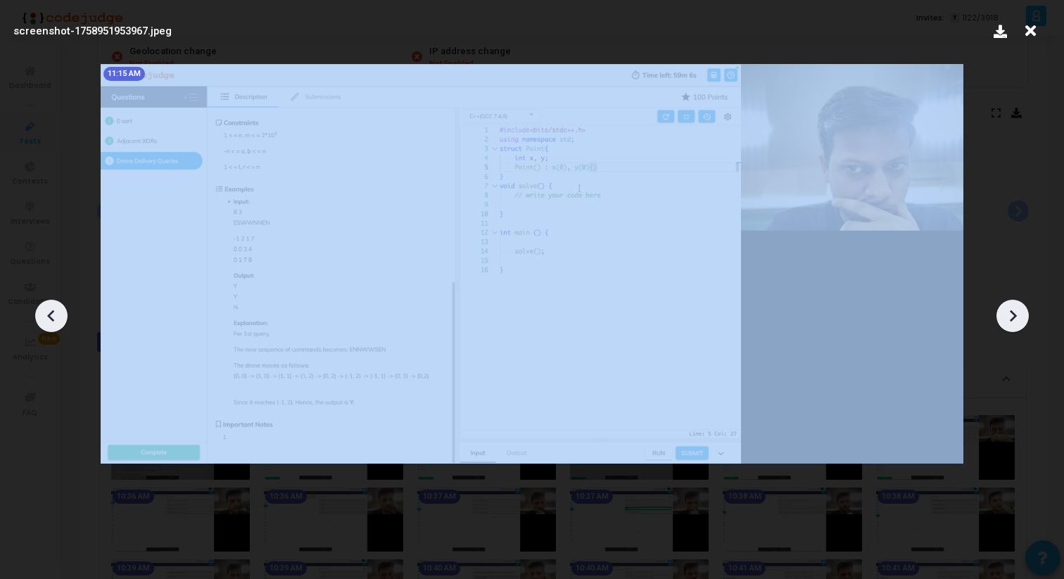
click at [1020, 321] on icon at bounding box center [1012, 315] width 21 height 21
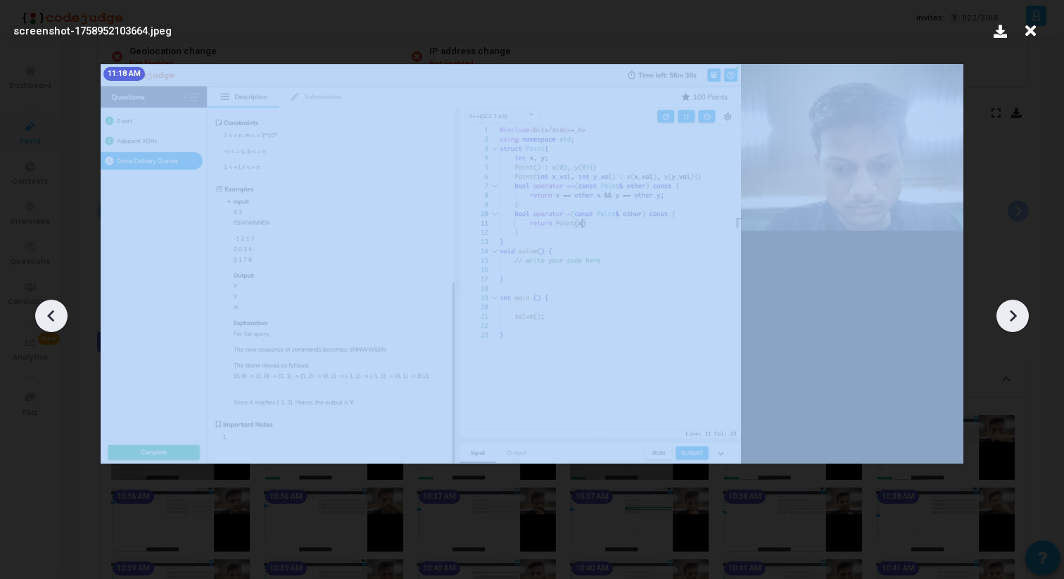
click at [1020, 321] on icon at bounding box center [1012, 315] width 21 height 21
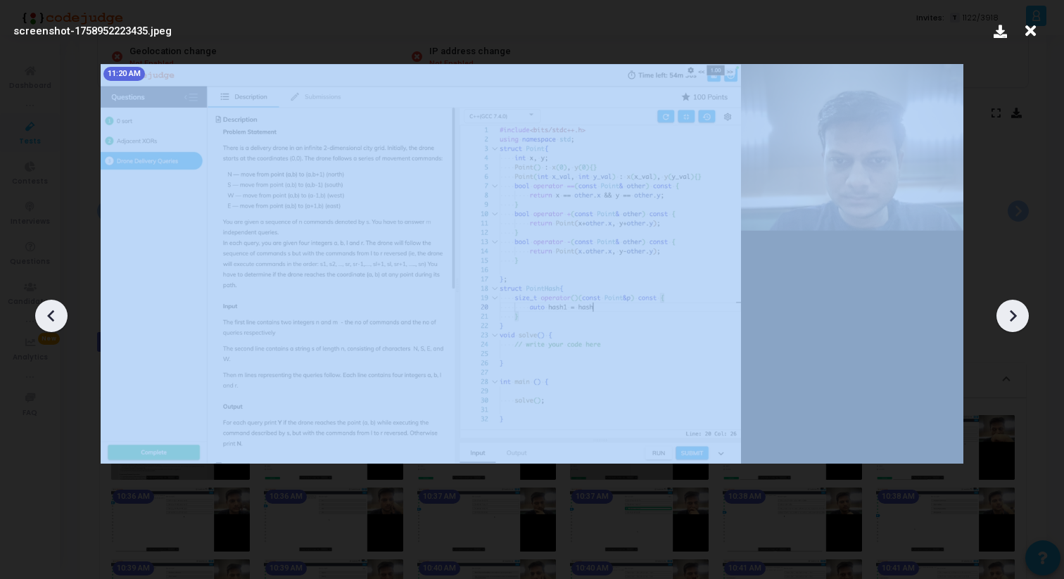
click at [1020, 321] on icon at bounding box center [1012, 315] width 21 height 21
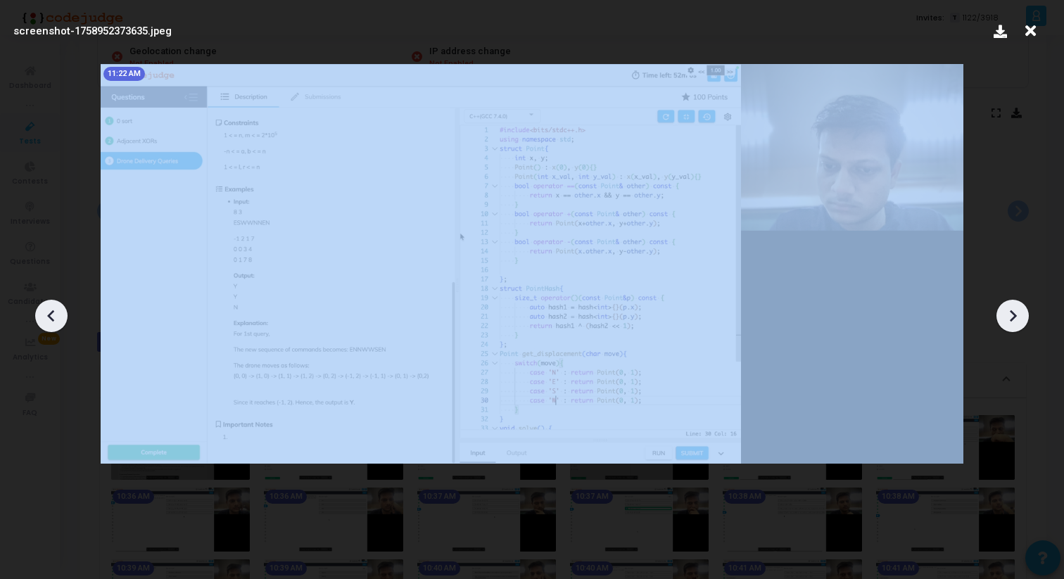
click at [1020, 321] on icon at bounding box center [1012, 315] width 21 height 21
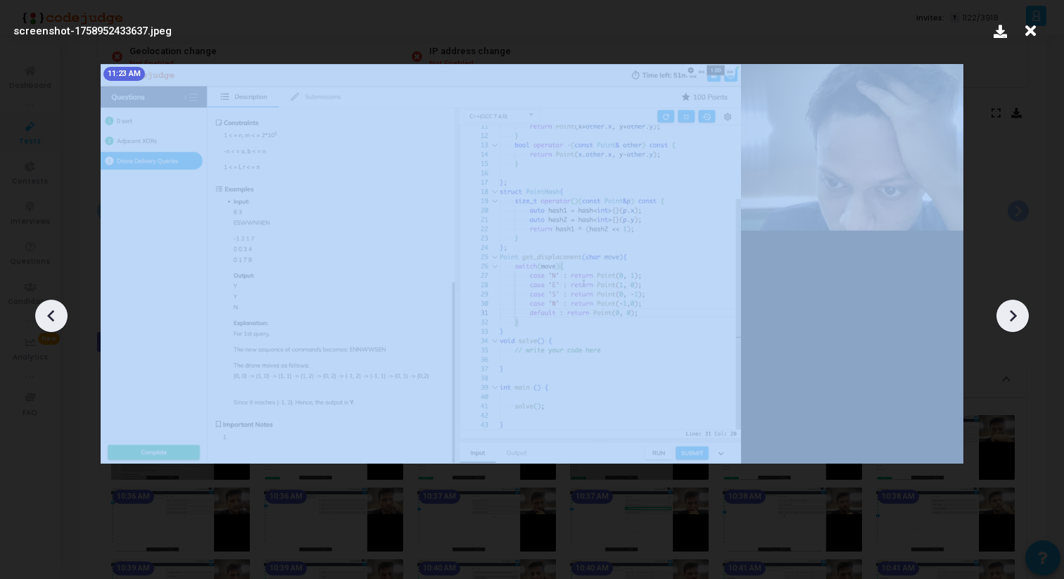
click at [1020, 321] on icon at bounding box center [1012, 315] width 21 height 21
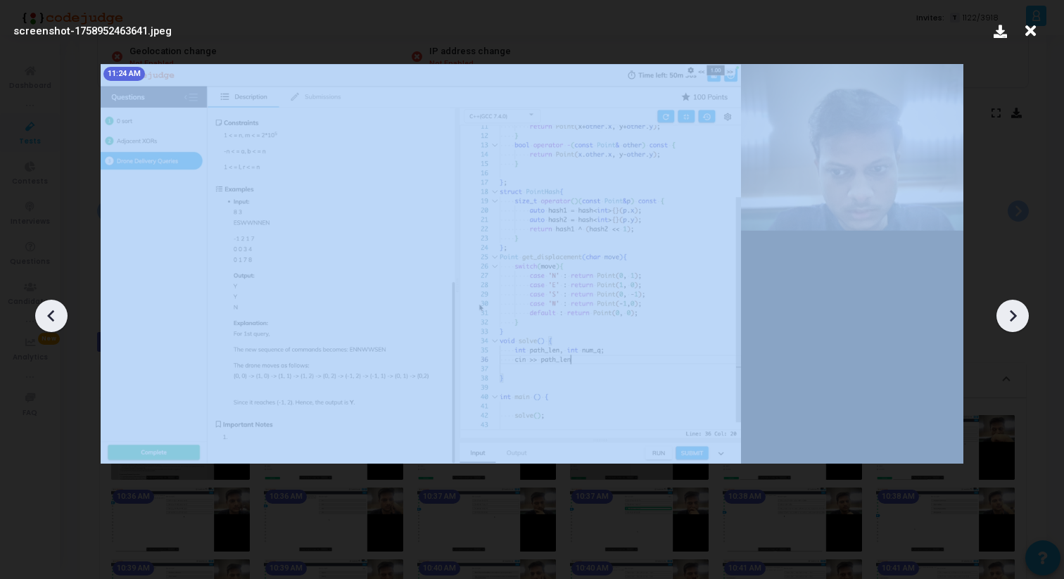
click at [1020, 321] on icon at bounding box center [1012, 315] width 21 height 21
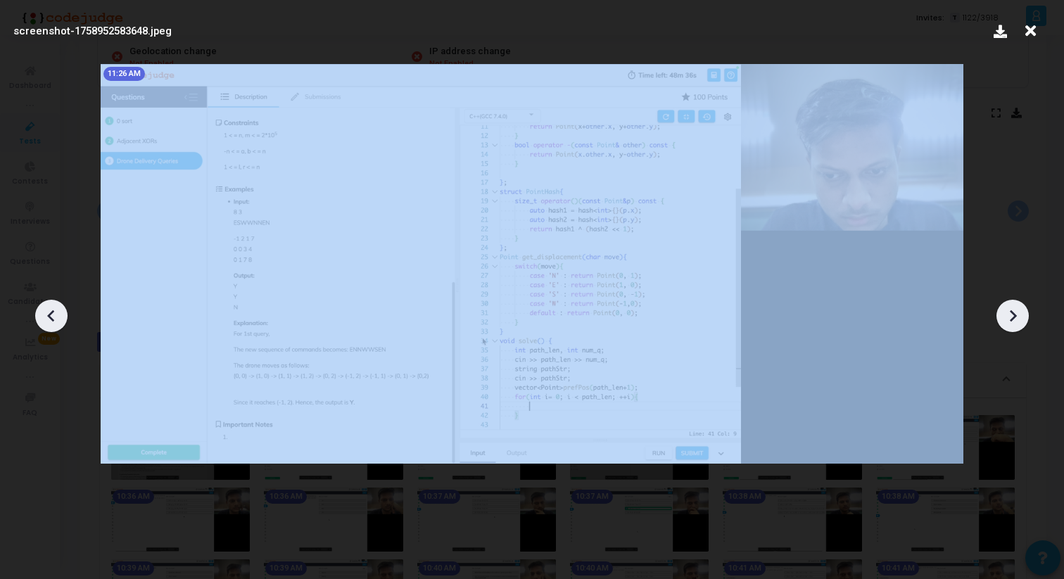
click at [1020, 321] on icon at bounding box center [1012, 315] width 21 height 21
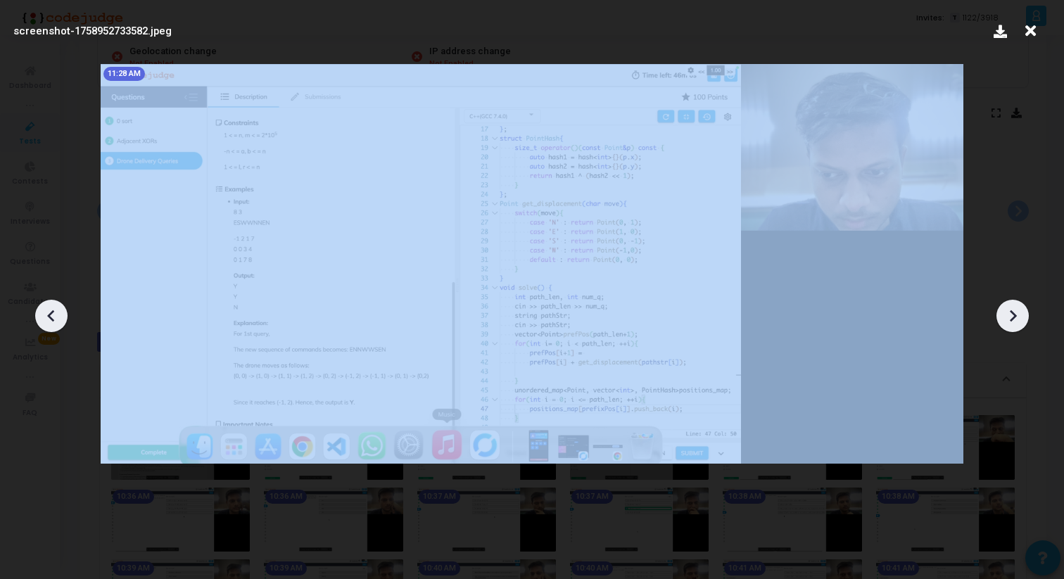
click at [1020, 321] on icon at bounding box center [1012, 315] width 21 height 21
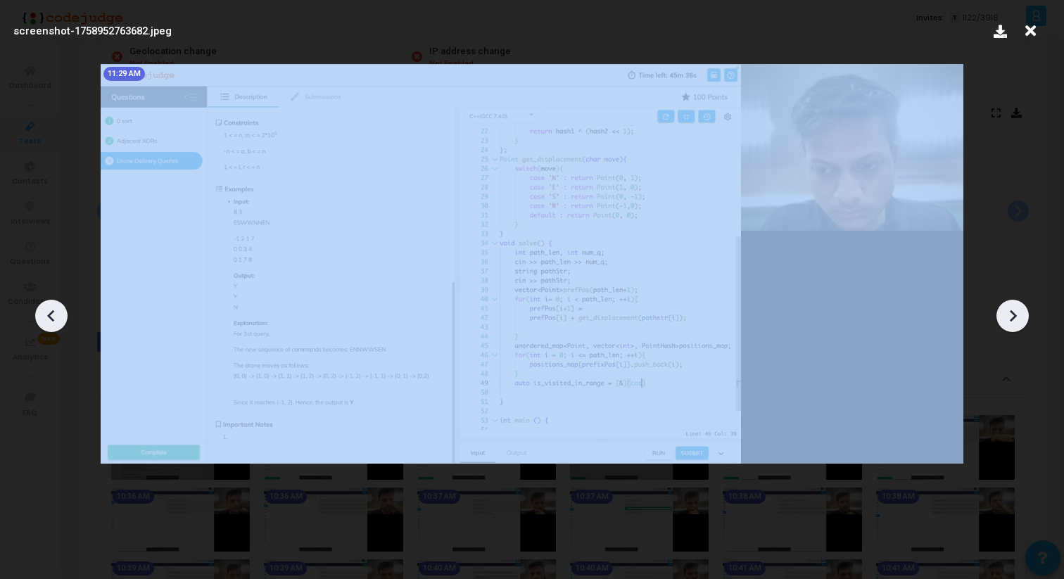
click at [1020, 321] on icon at bounding box center [1012, 315] width 21 height 21
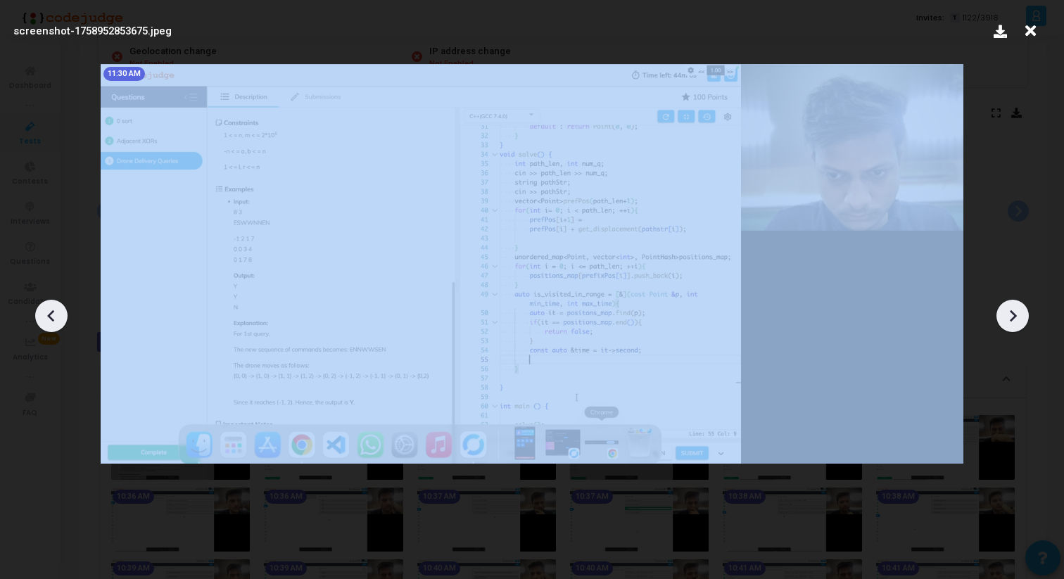
click at [1020, 321] on icon at bounding box center [1012, 315] width 21 height 21
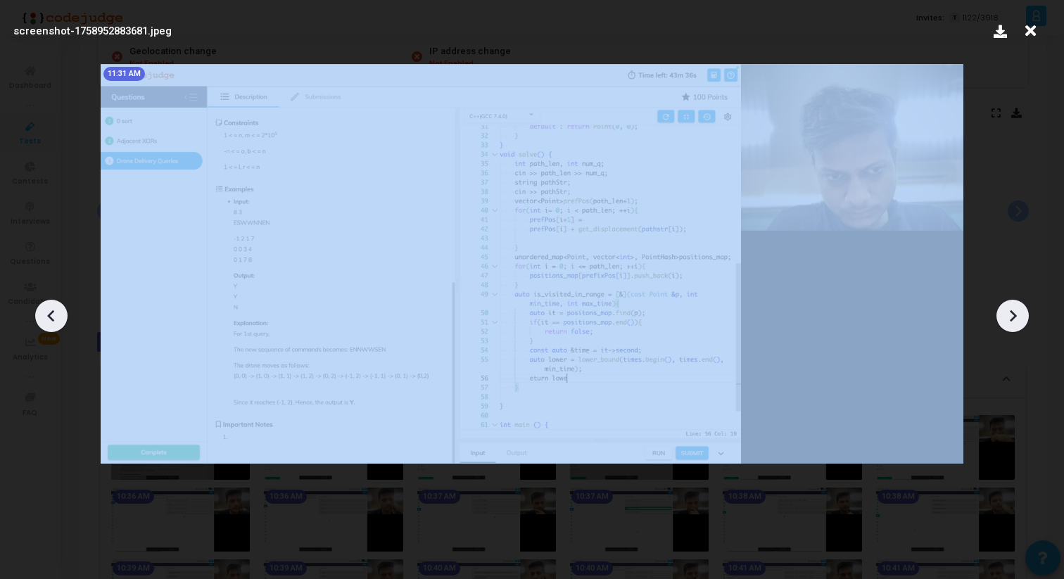
click at [1020, 321] on icon at bounding box center [1012, 315] width 21 height 21
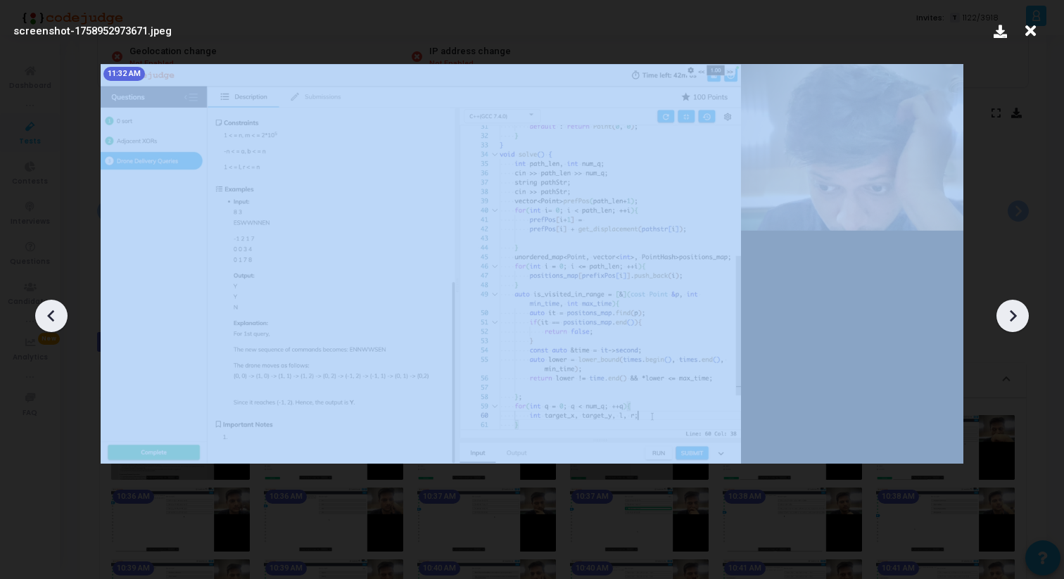
click at [1020, 321] on icon at bounding box center [1012, 315] width 21 height 21
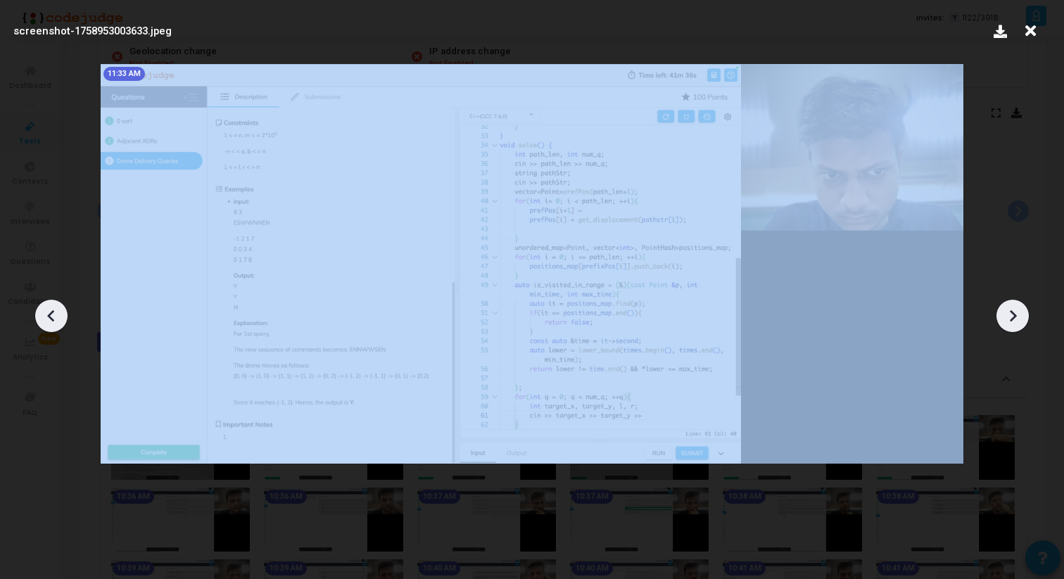
click at [1020, 321] on icon at bounding box center [1012, 315] width 21 height 21
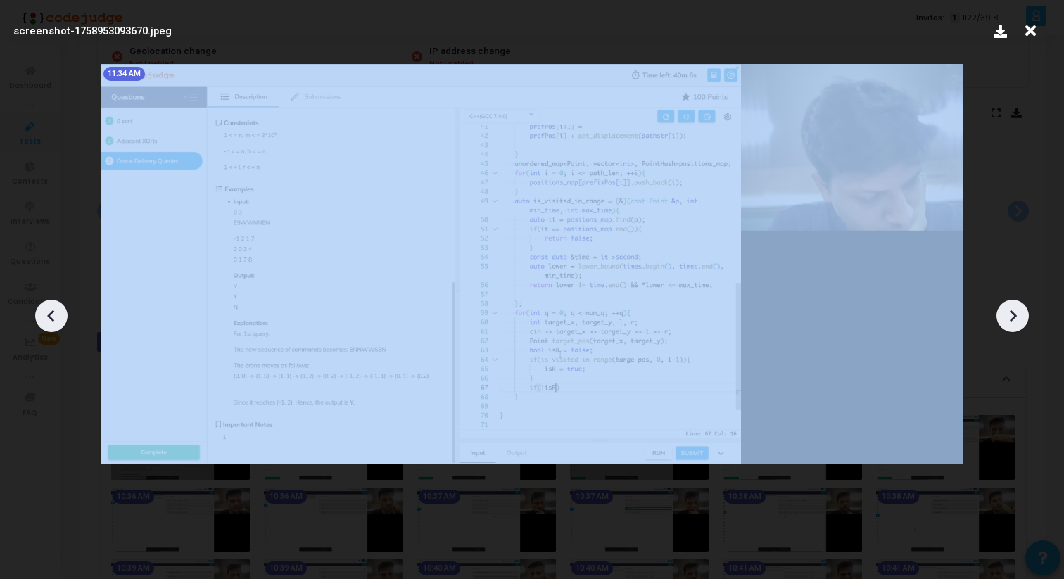
click at [1020, 321] on icon at bounding box center [1012, 315] width 21 height 21
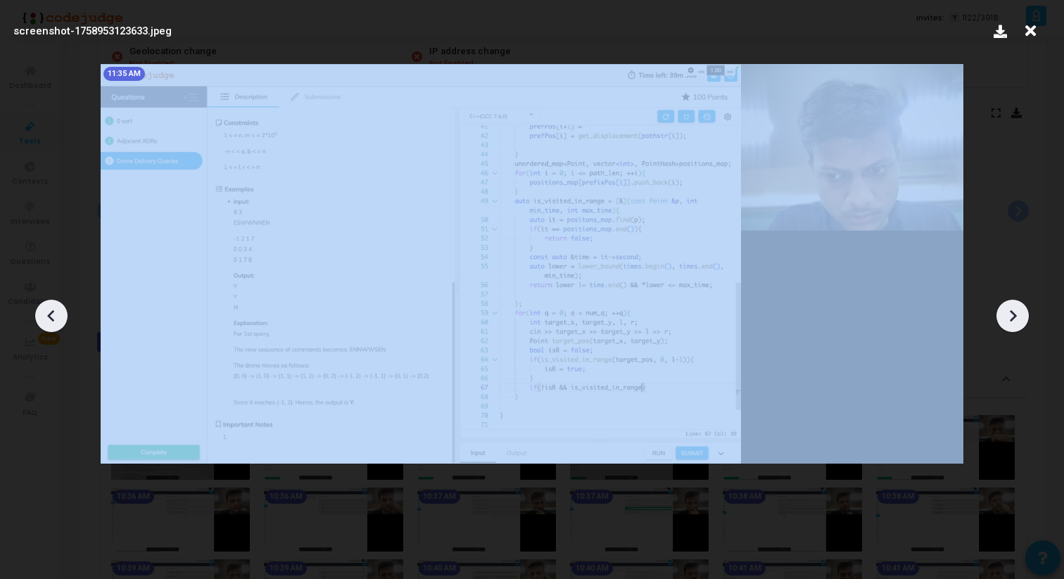
click at [1020, 321] on icon at bounding box center [1012, 315] width 21 height 21
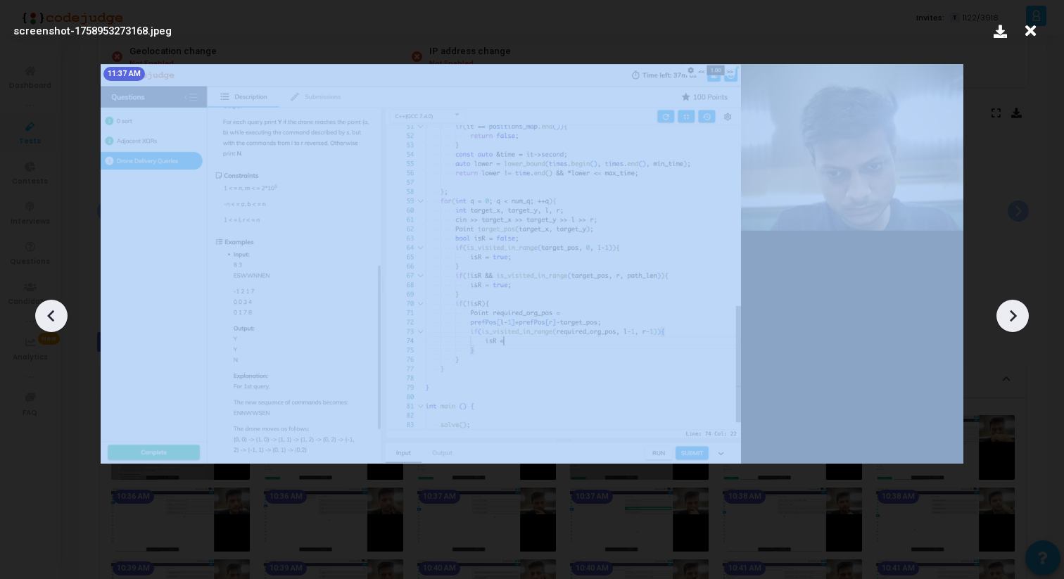
click at [1020, 321] on icon at bounding box center [1012, 315] width 21 height 21
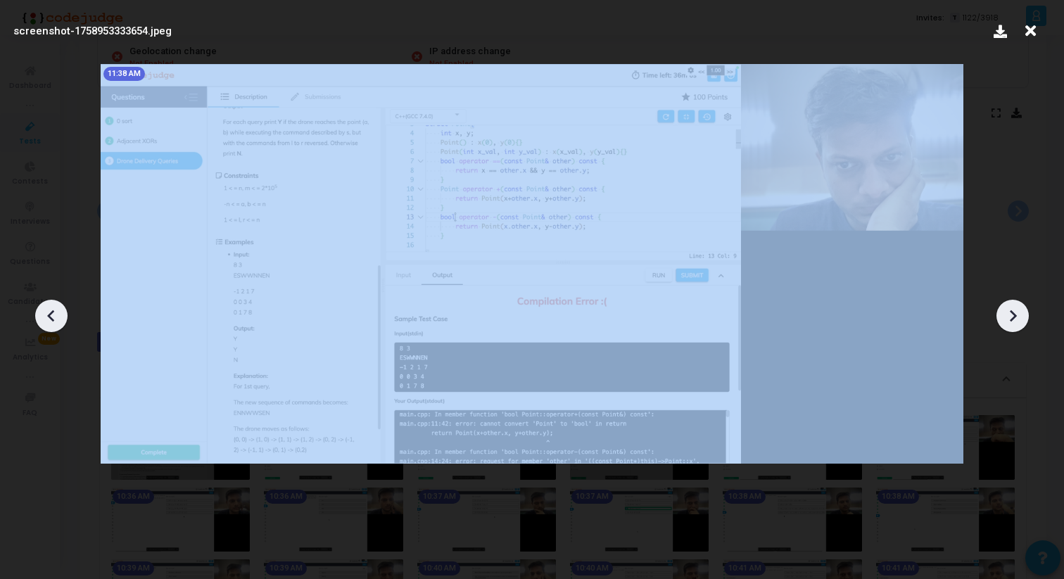
click at [1020, 321] on icon at bounding box center [1012, 315] width 21 height 21
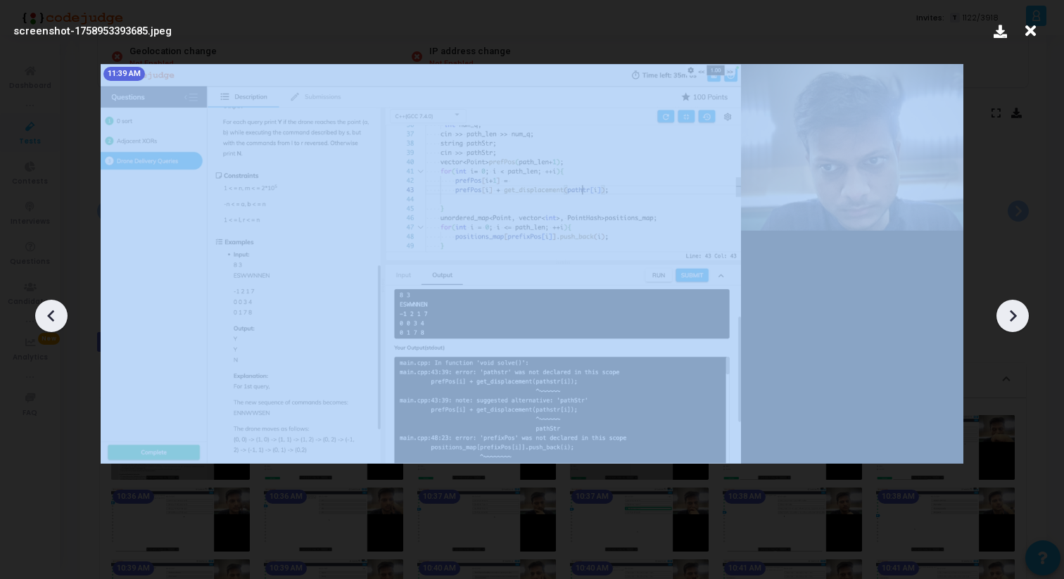
click at [1020, 321] on icon at bounding box center [1012, 315] width 21 height 21
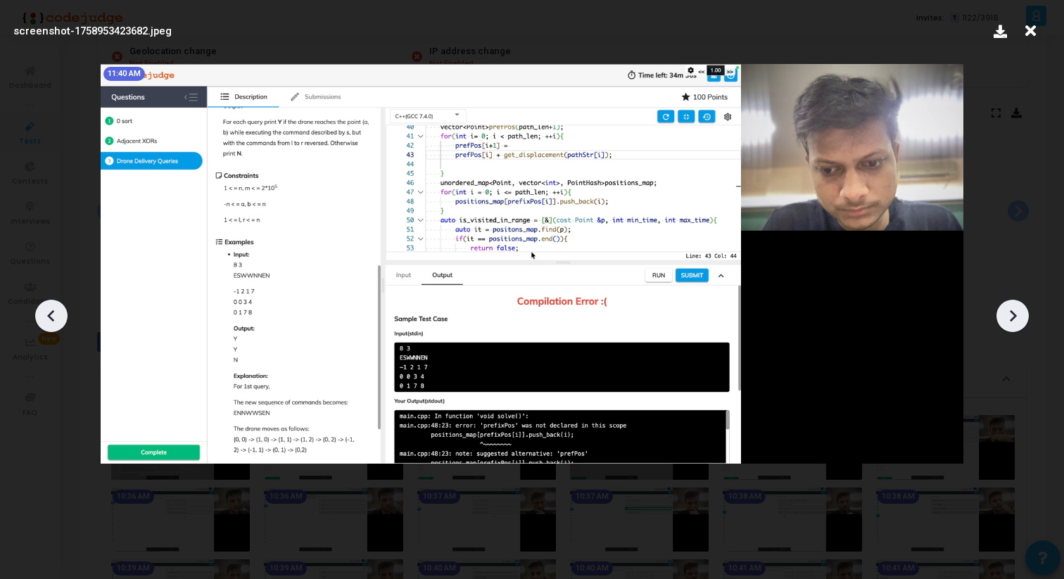
click at [1020, 321] on icon at bounding box center [1012, 315] width 21 height 21
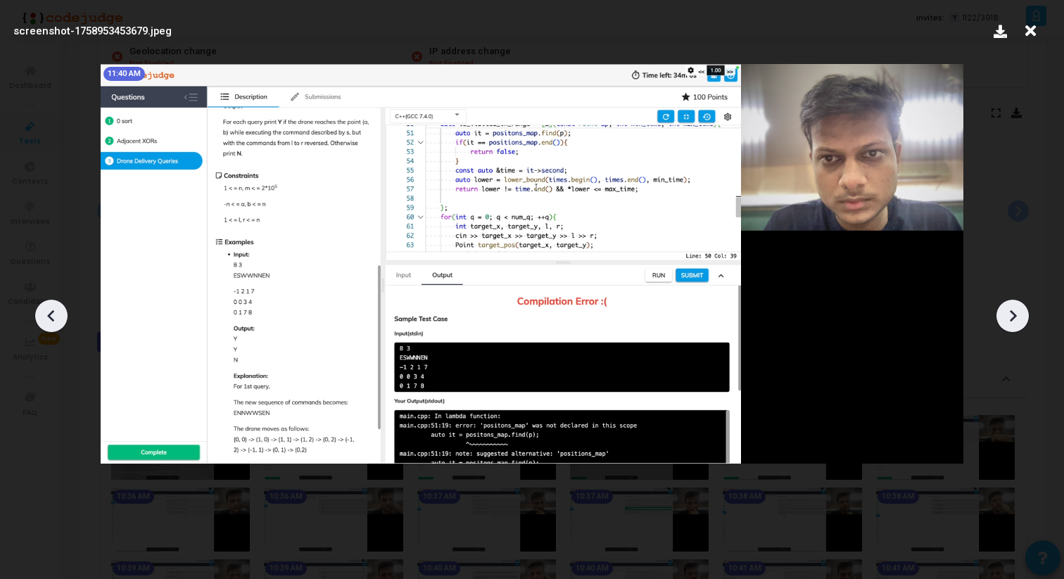
click at [1020, 321] on icon at bounding box center [1012, 315] width 21 height 21
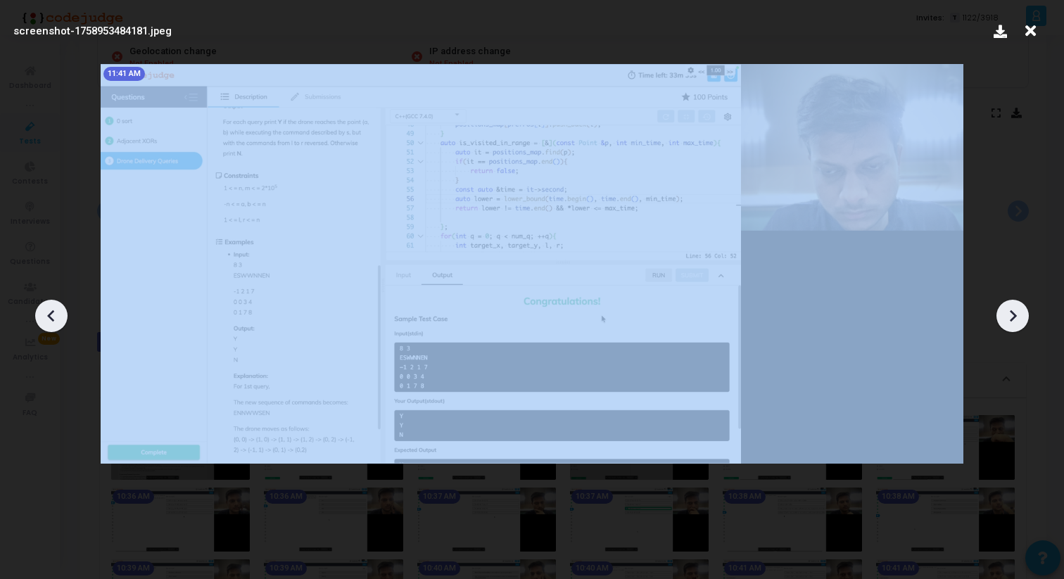
click at [1020, 321] on icon at bounding box center [1012, 315] width 21 height 21
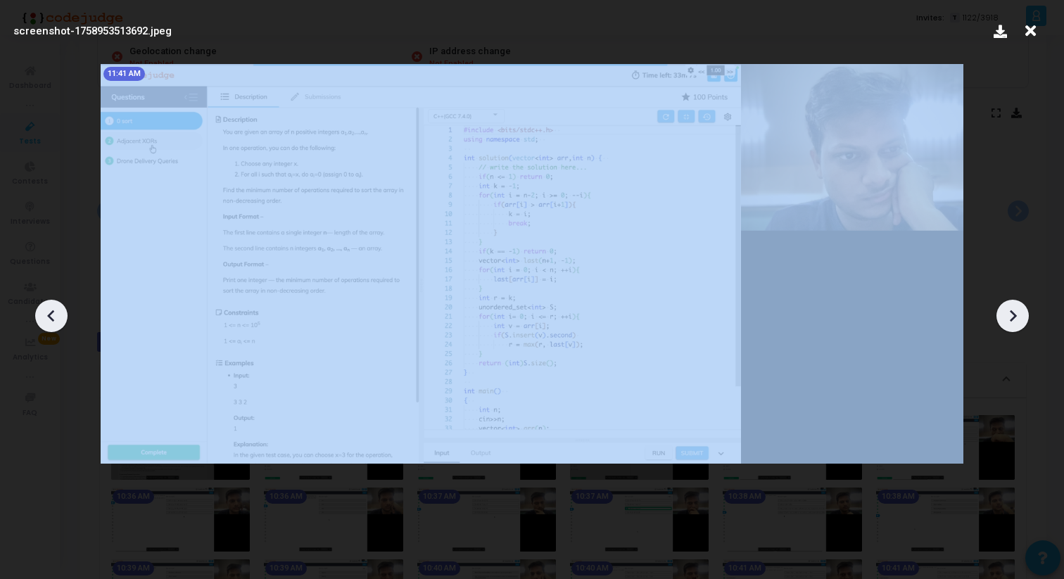
click at [1020, 321] on icon at bounding box center [1012, 315] width 21 height 21
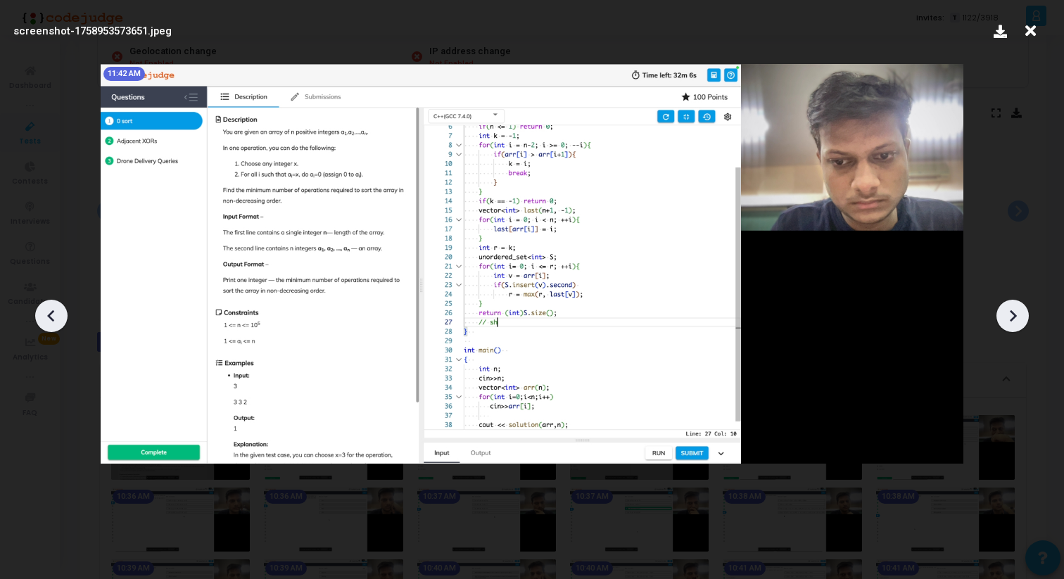
click at [1020, 321] on icon at bounding box center [1012, 315] width 21 height 21
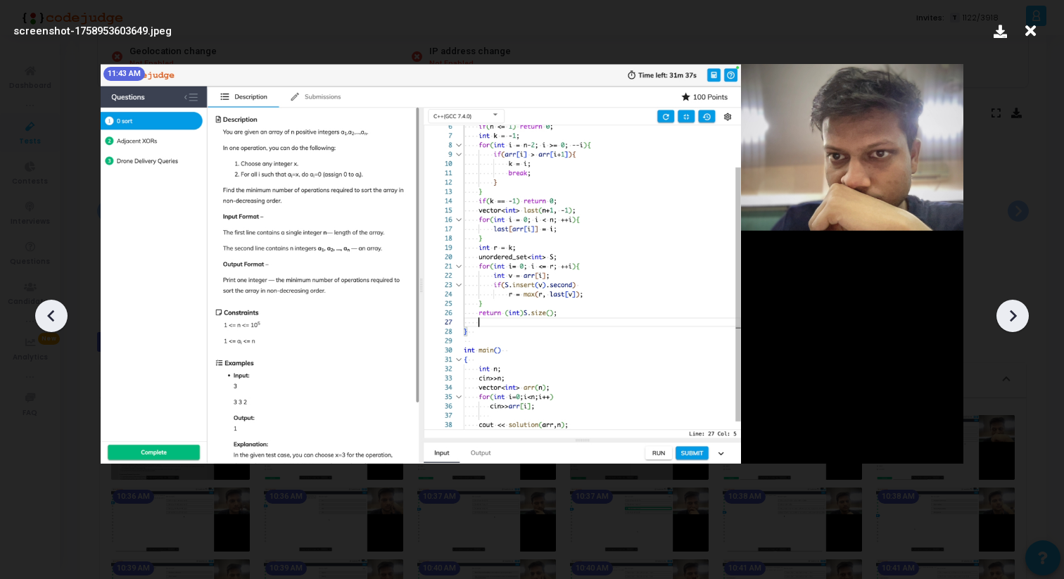
click at [1020, 321] on icon at bounding box center [1012, 315] width 21 height 21
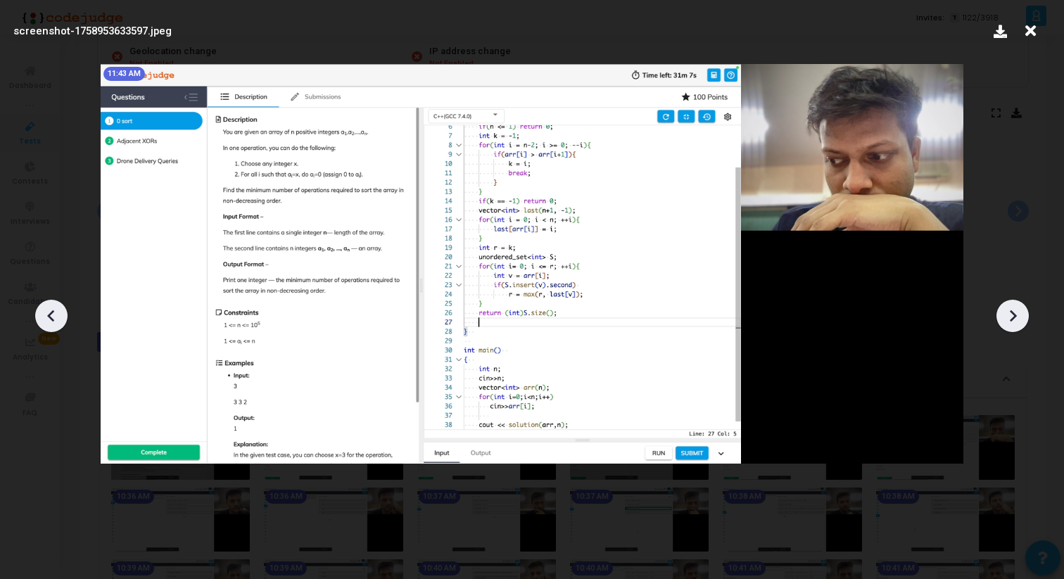
click at [1020, 321] on icon at bounding box center [1012, 315] width 21 height 21
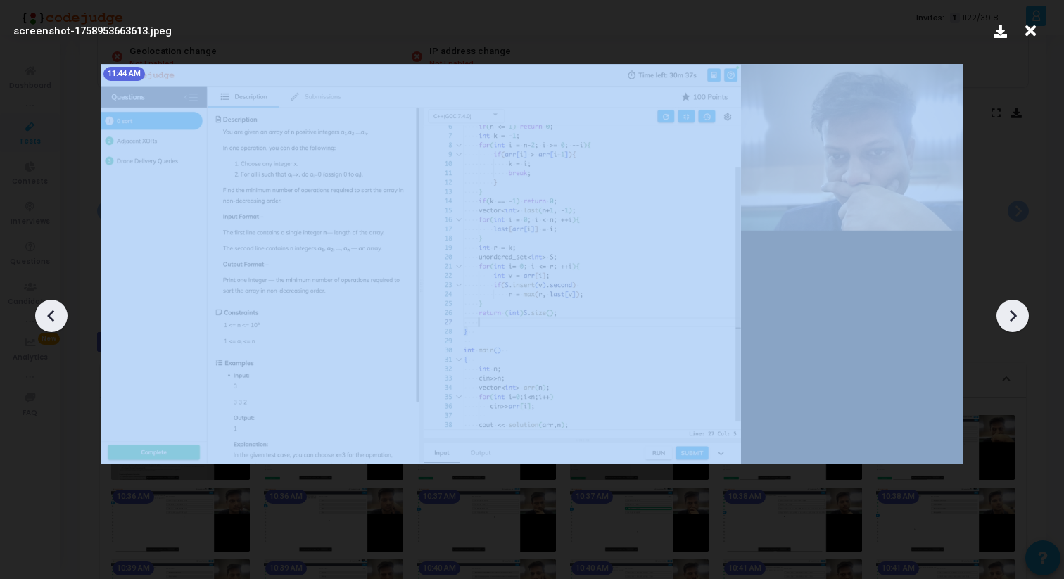
click at [1020, 321] on icon at bounding box center [1012, 315] width 21 height 21
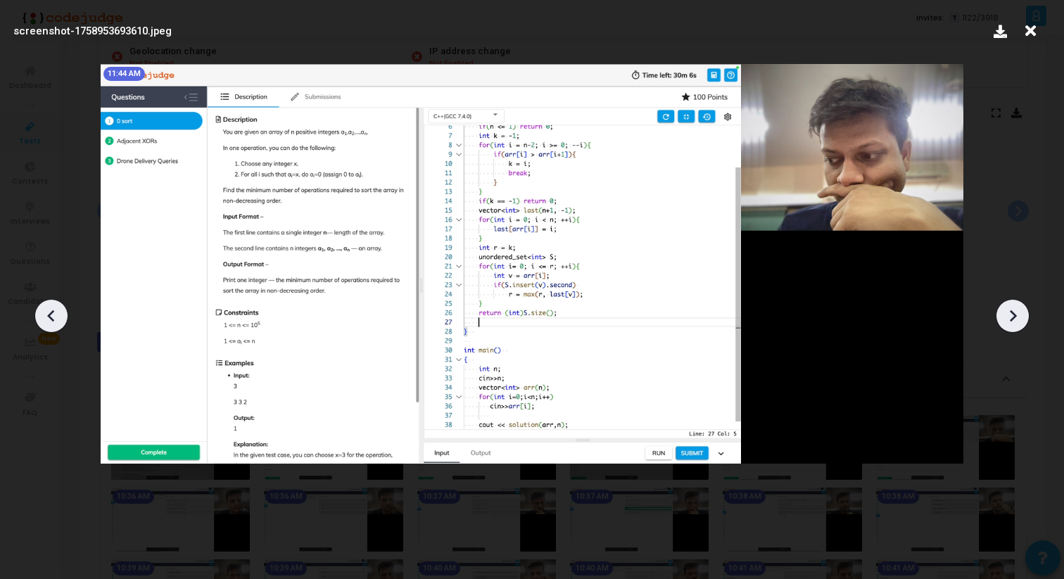
click at [1020, 321] on icon at bounding box center [1012, 315] width 21 height 21
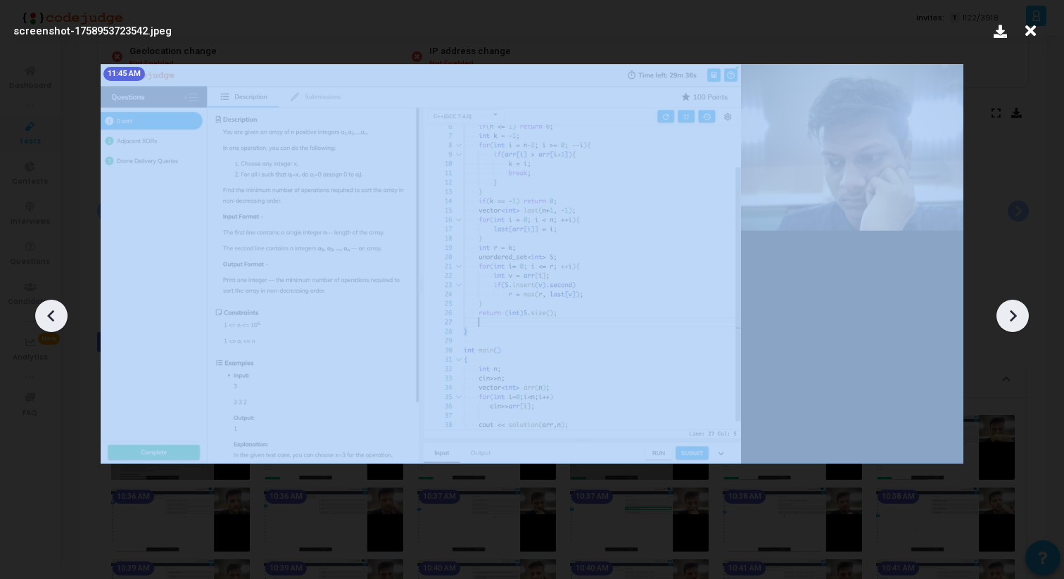
click at [1020, 321] on icon at bounding box center [1012, 315] width 21 height 21
